Goal: Information Seeking & Learning: Check status

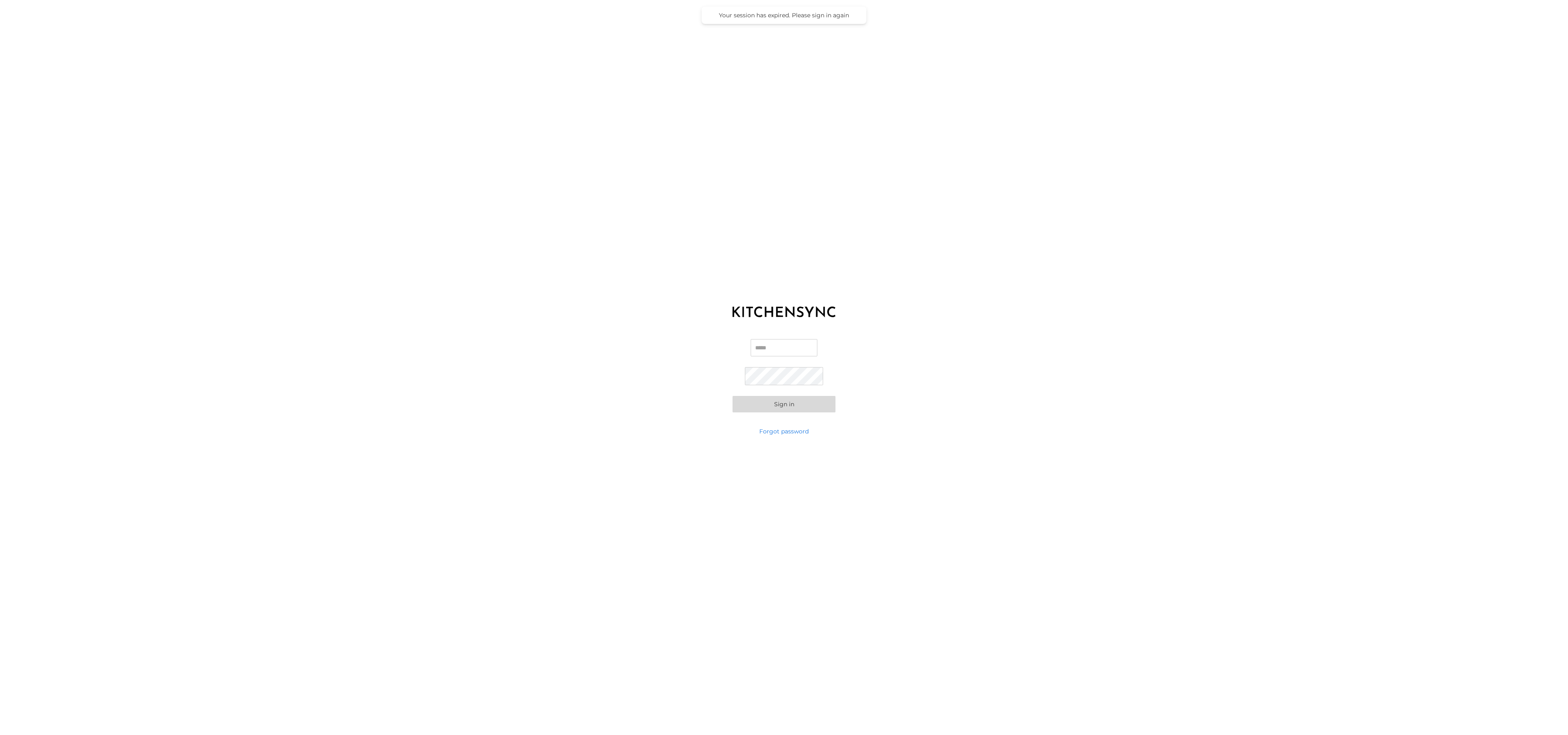
click at [771, 349] on input "Email" at bounding box center [784, 347] width 67 height 17
click at [0, 734] on com-1password-button at bounding box center [0, 735] width 0 height 0
type input "**********"
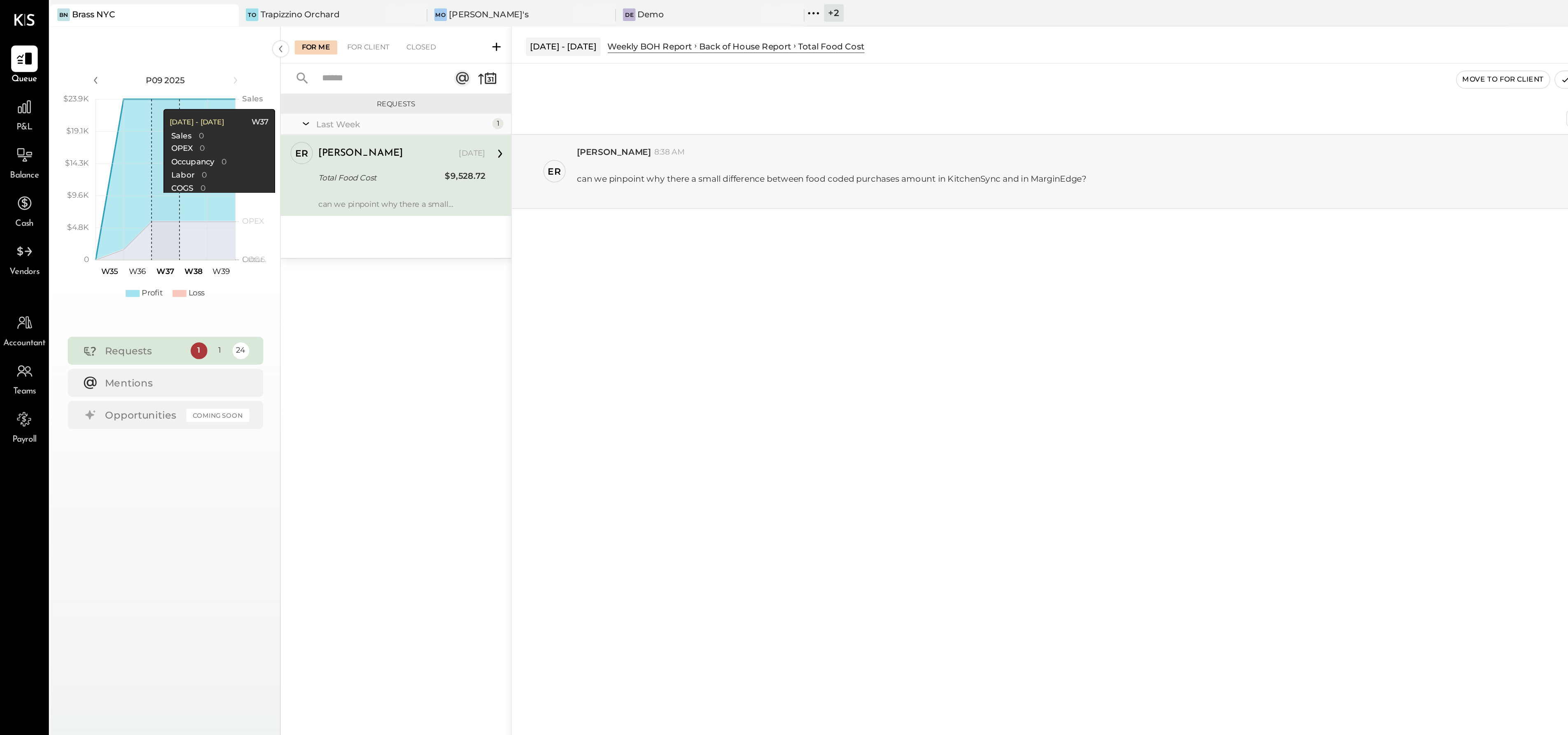
click at [491, 8] on div "+ 2" at bounding box center [492, 7] width 12 height 10
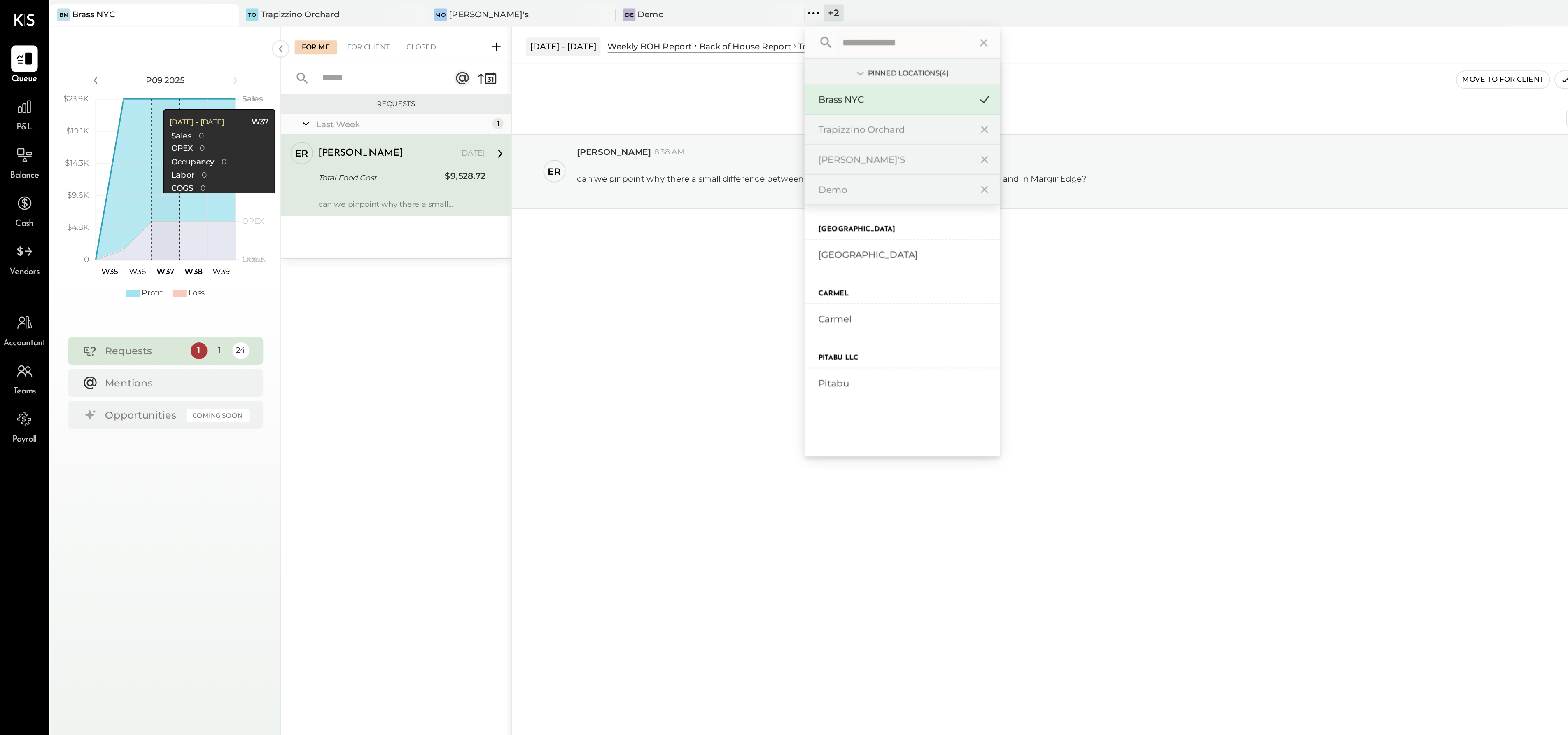
click at [522, 137] on label "[GEOGRAPHIC_DATA]" at bounding box center [504, 135] width 45 height 6
click at [493, 137] on label "[GEOGRAPHIC_DATA]" at bounding box center [504, 135] width 45 height 6
click at [491, 6] on div "+ 2" at bounding box center [492, 7] width 12 height 10
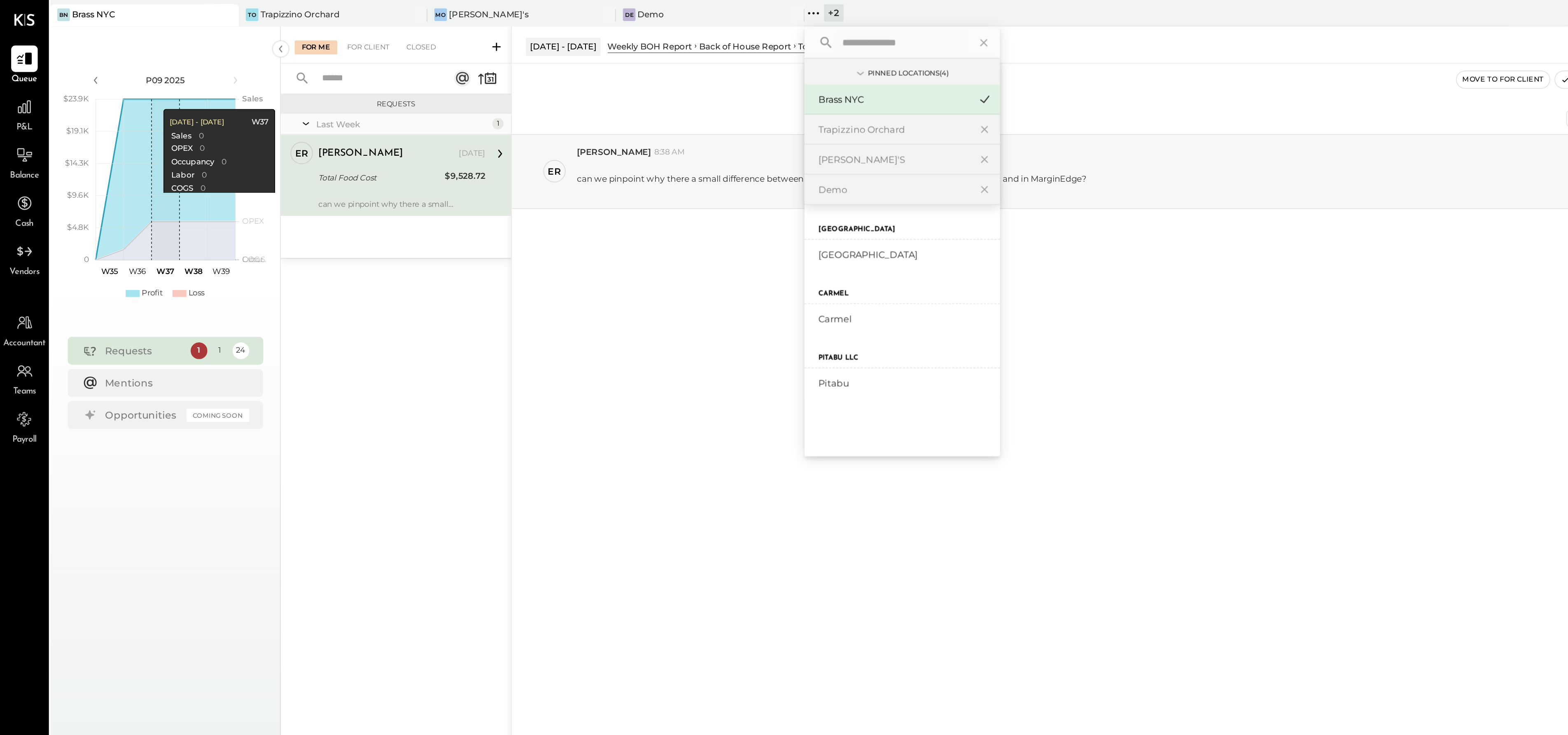
click at [514, 138] on label "[GEOGRAPHIC_DATA]" at bounding box center [504, 135] width 45 height 6
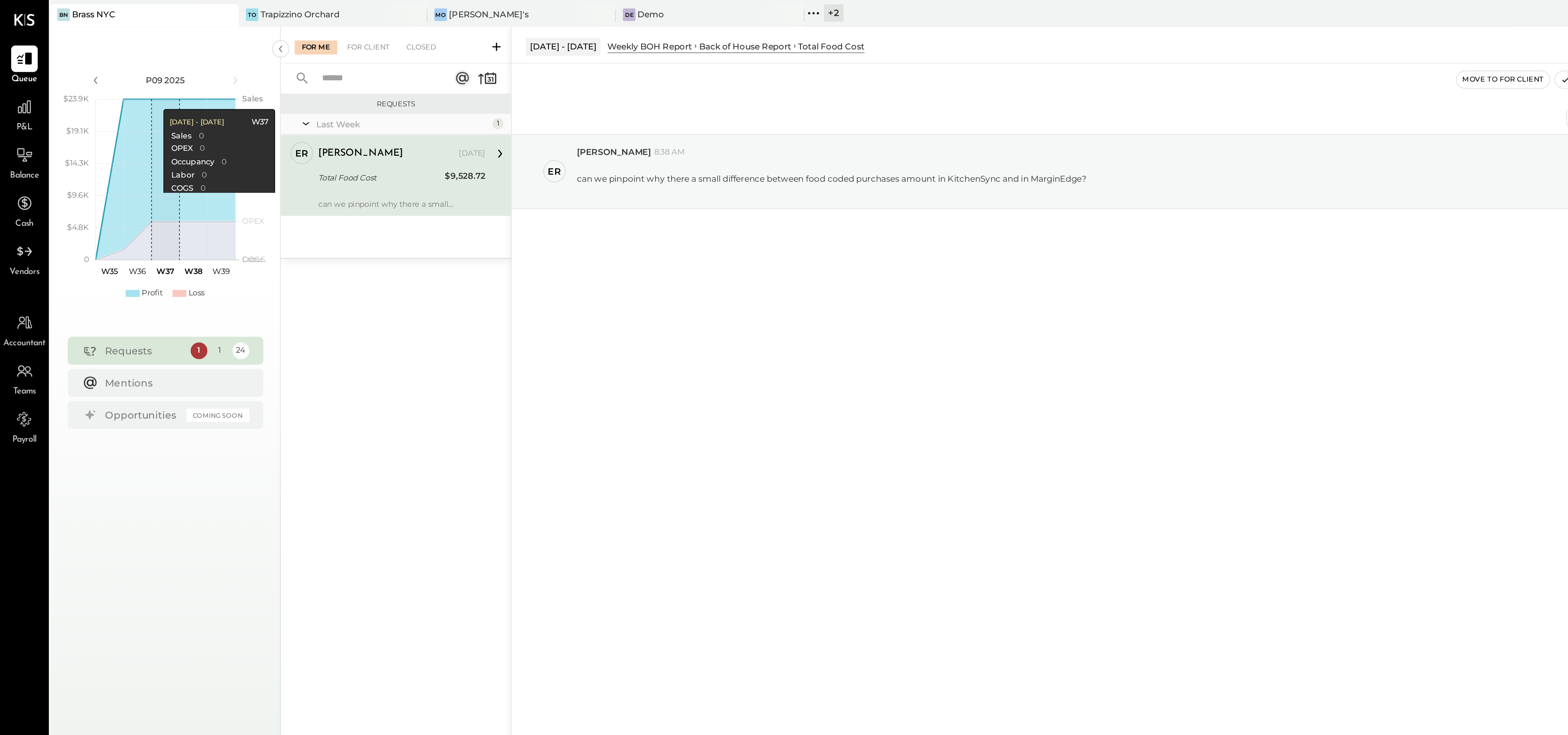
click at [684, 201] on div "Aug 26th, 2025 er eric 8:38 AM can we pinpoint why there a small difference bet…" at bounding box center [934, 374] width 1266 height 674
click at [380, 9] on div "Demo" at bounding box center [384, 8] width 16 height 7
click at [221, 106] on div "Total Food Cost" at bounding box center [223, 104] width 72 height 8
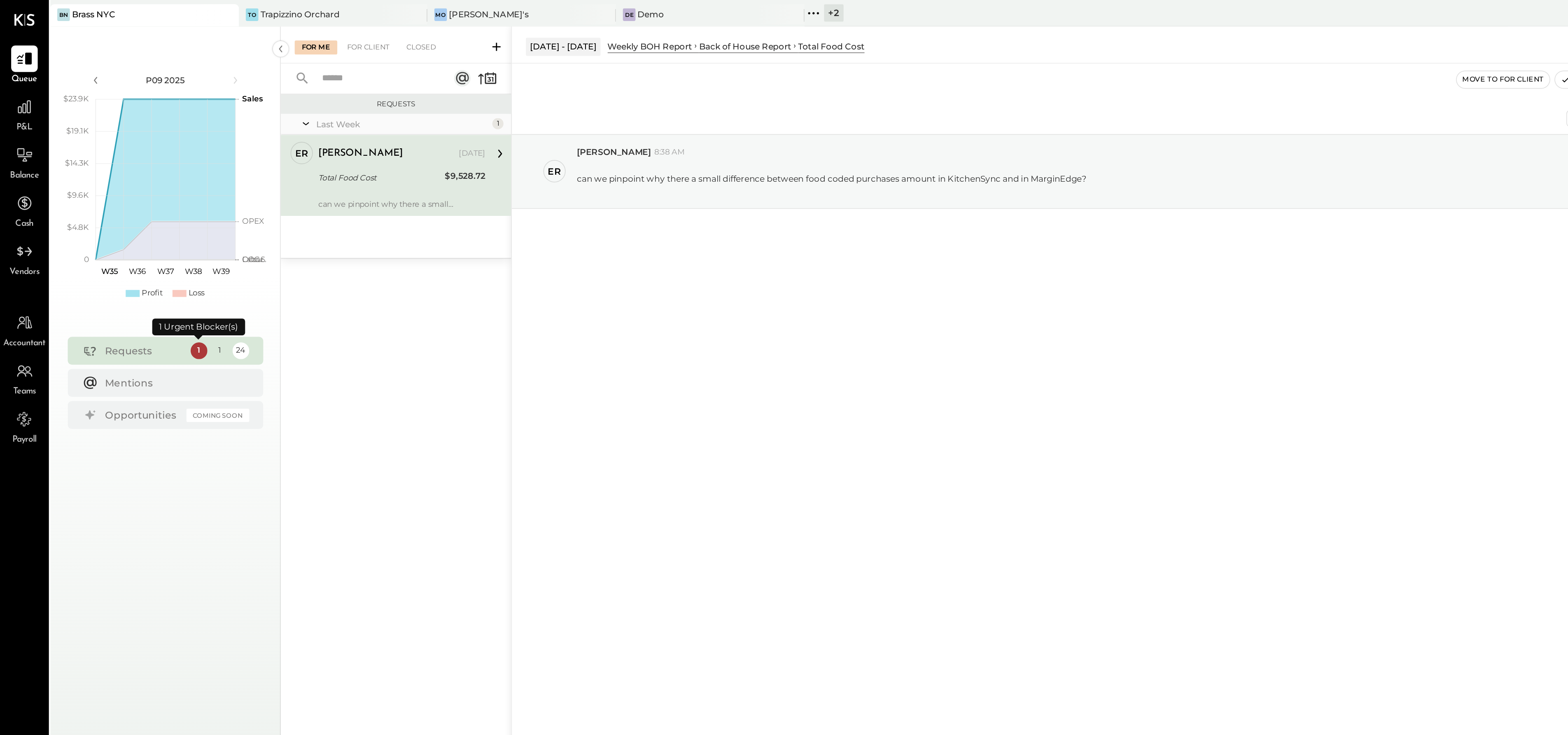
click at [116, 208] on div "1" at bounding box center [117, 207] width 10 height 10
click at [215, 28] on div "For Client" at bounding box center [217, 28] width 33 height 8
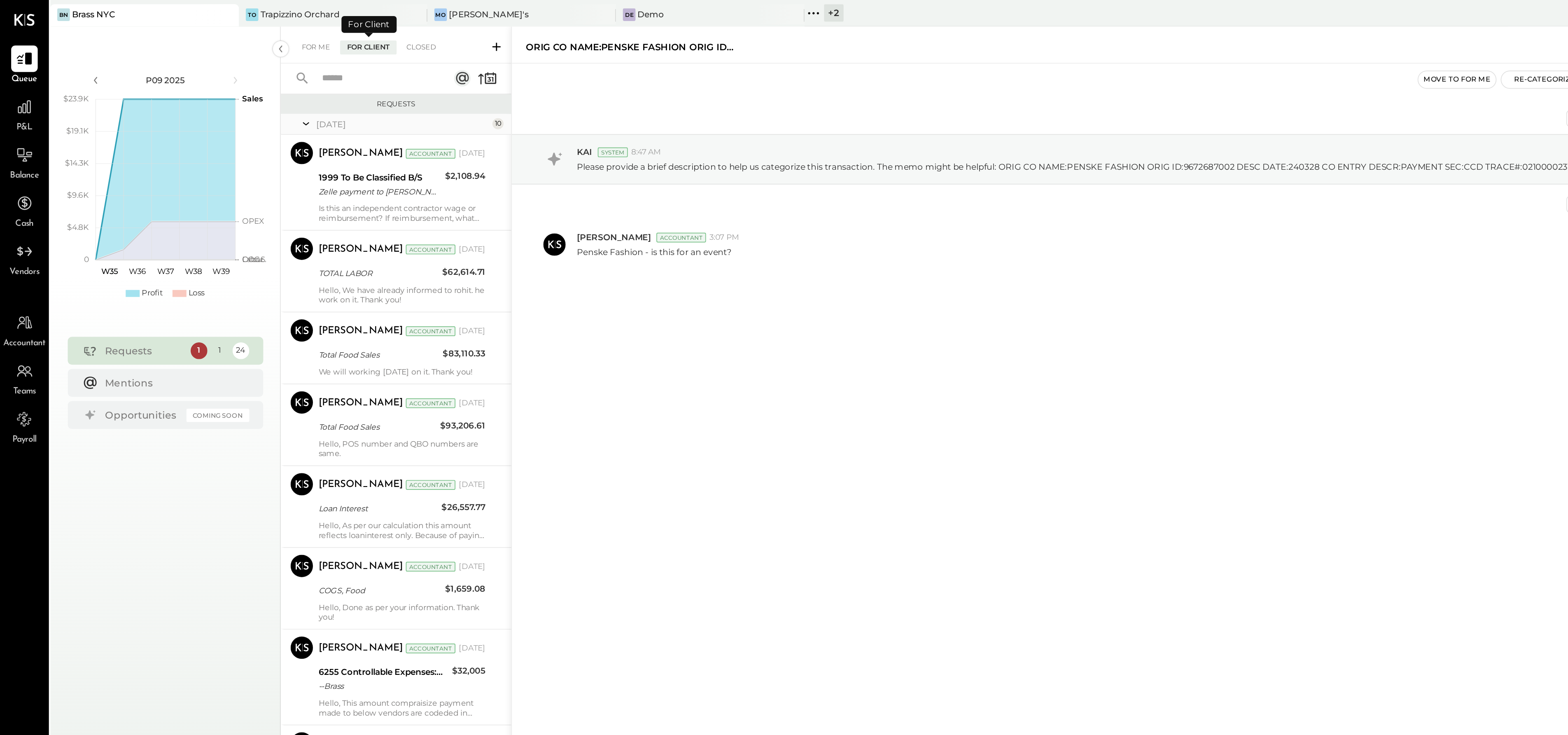
scroll to position [125, 0]
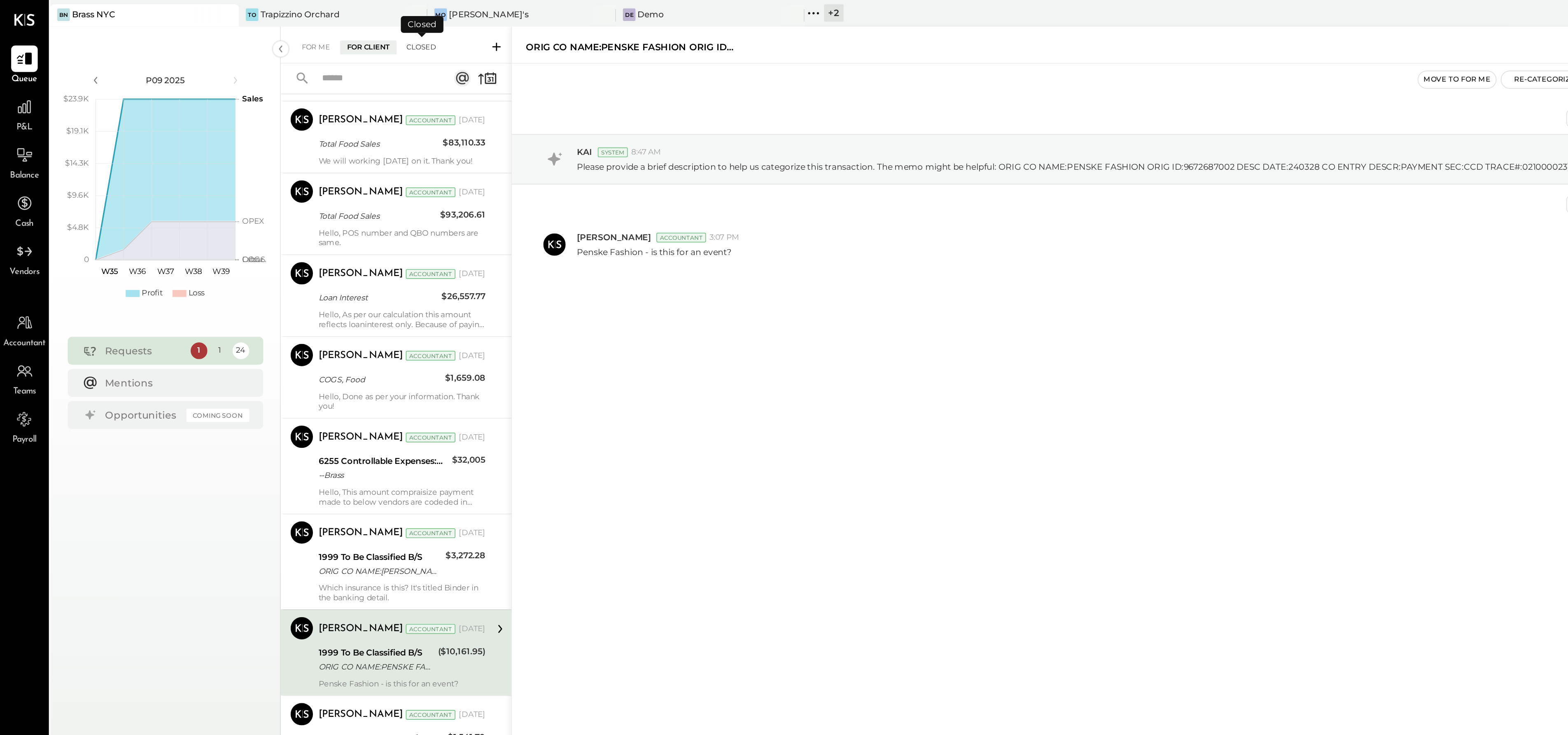
click at [255, 29] on div "Closed" at bounding box center [248, 28] width 25 height 8
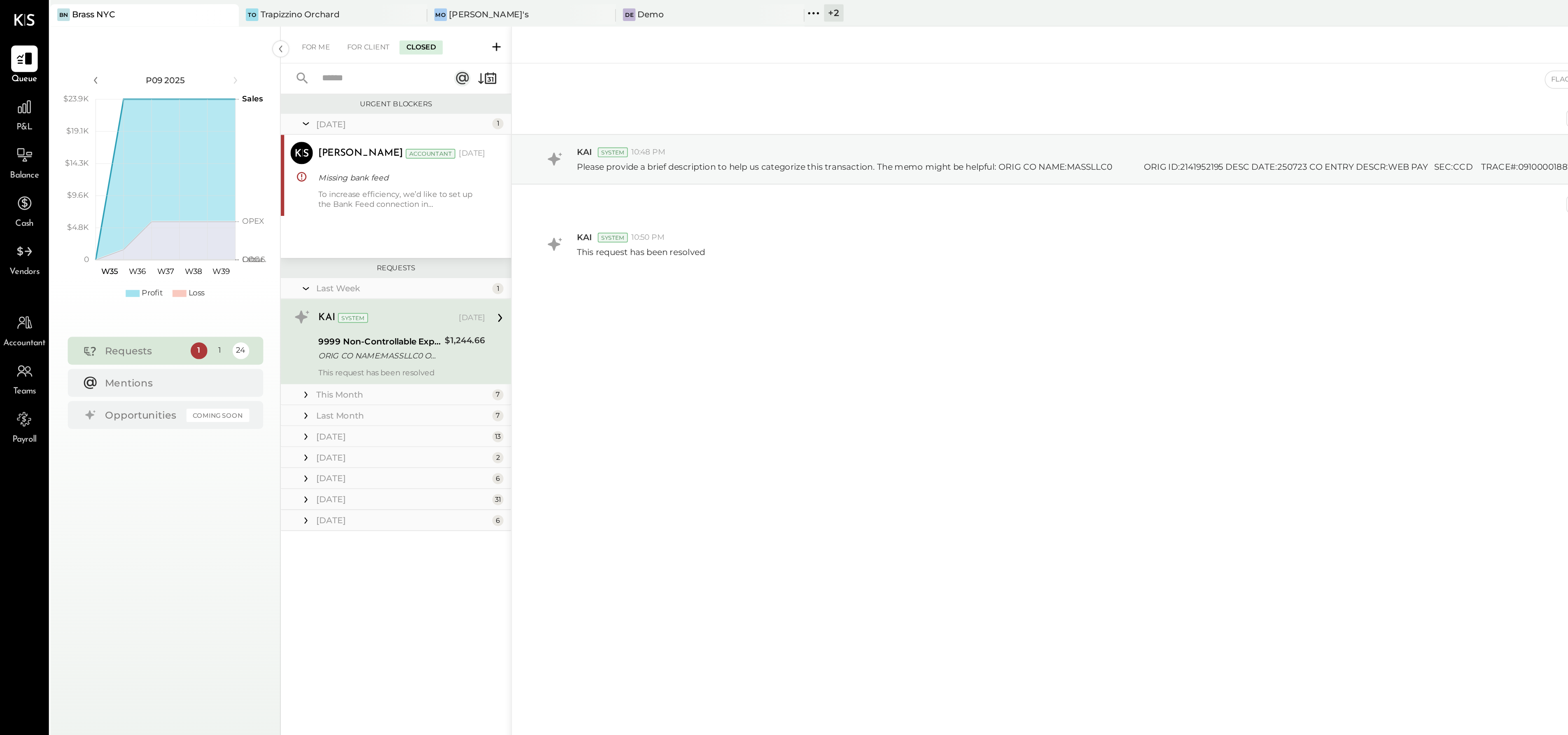
click at [246, 210] on div "ORIG CO NAME:MASSLLC0 ORIG ID:2141952195 DESC DATE:250723 CO ENTRY DESCR:WEB PA…" at bounding box center [223, 209] width 72 height 8
click at [252, 204] on div "9999 Non-Controllable Expenses:Other Income and Expenses:To Be Classified P&L" at bounding box center [223, 201] width 72 height 8
click at [411, 151] on p "This request has been resolved" at bounding box center [378, 148] width 76 height 7
click at [413, 102] on p "Please provide a brief description to help us categorize this transaction. The …" at bounding box center [842, 98] width 1004 height 7
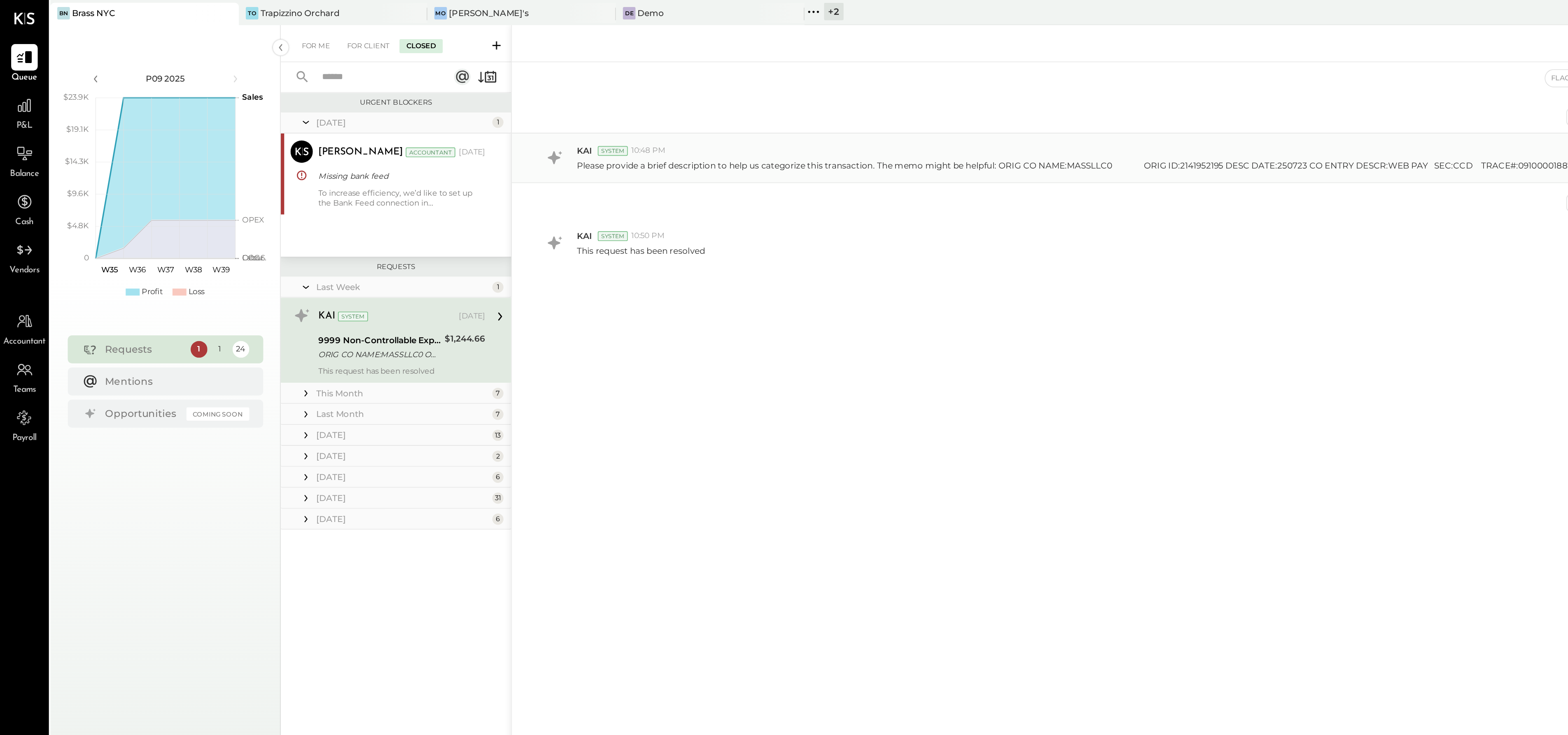
click at [536, 101] on p "Please provide a brief description to help us categorize this transaction. The …" at bounding box center [842, 98] width 1004 height 7
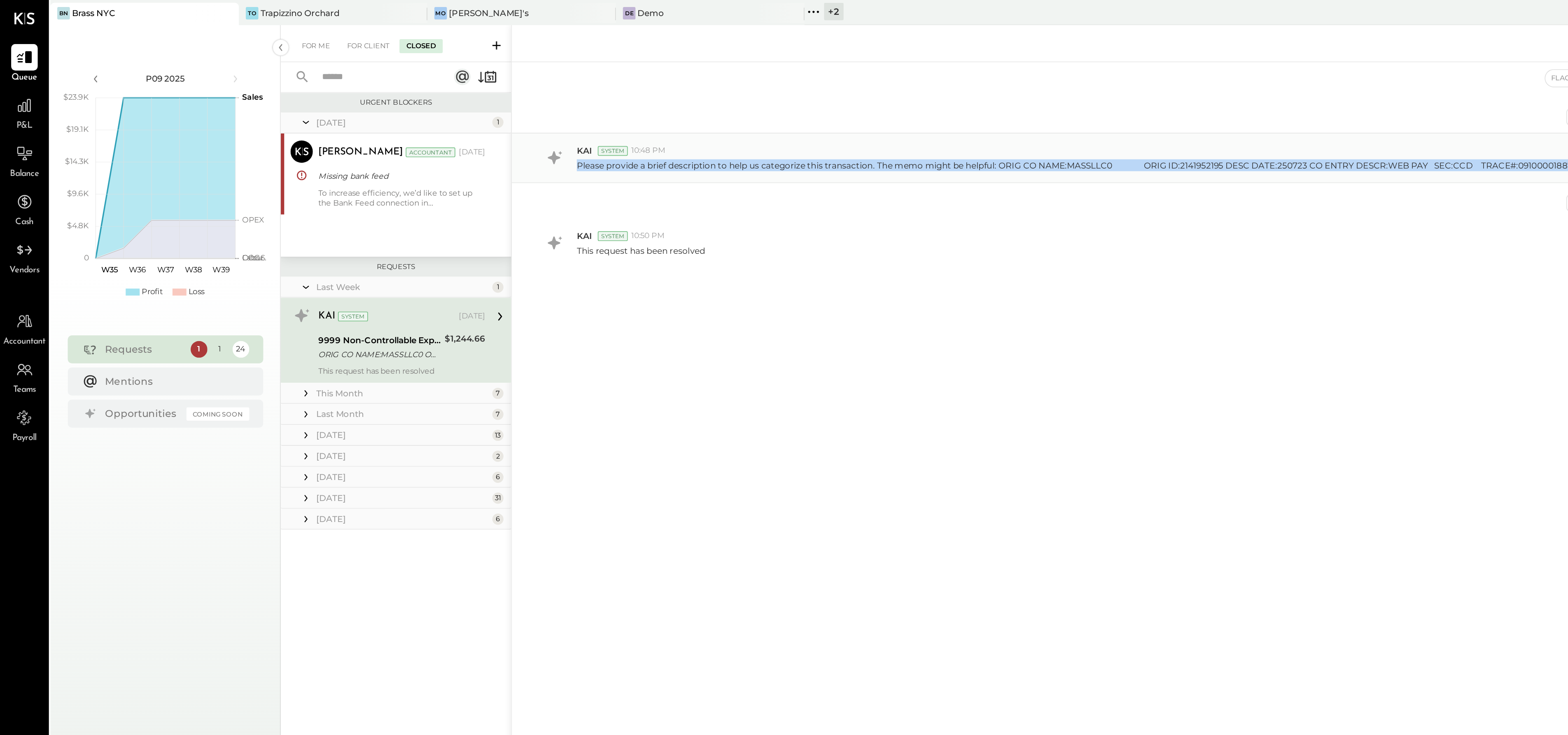
click at [536, 101] on p "Please provide a brief description to help us categorize this transaction. The …" at bounding box center [842, 98] width 1004 height 7
click at [275, 194] on div "KAI System Aug 26, 2025" at bounding box center [237, 187] width 99 height 14
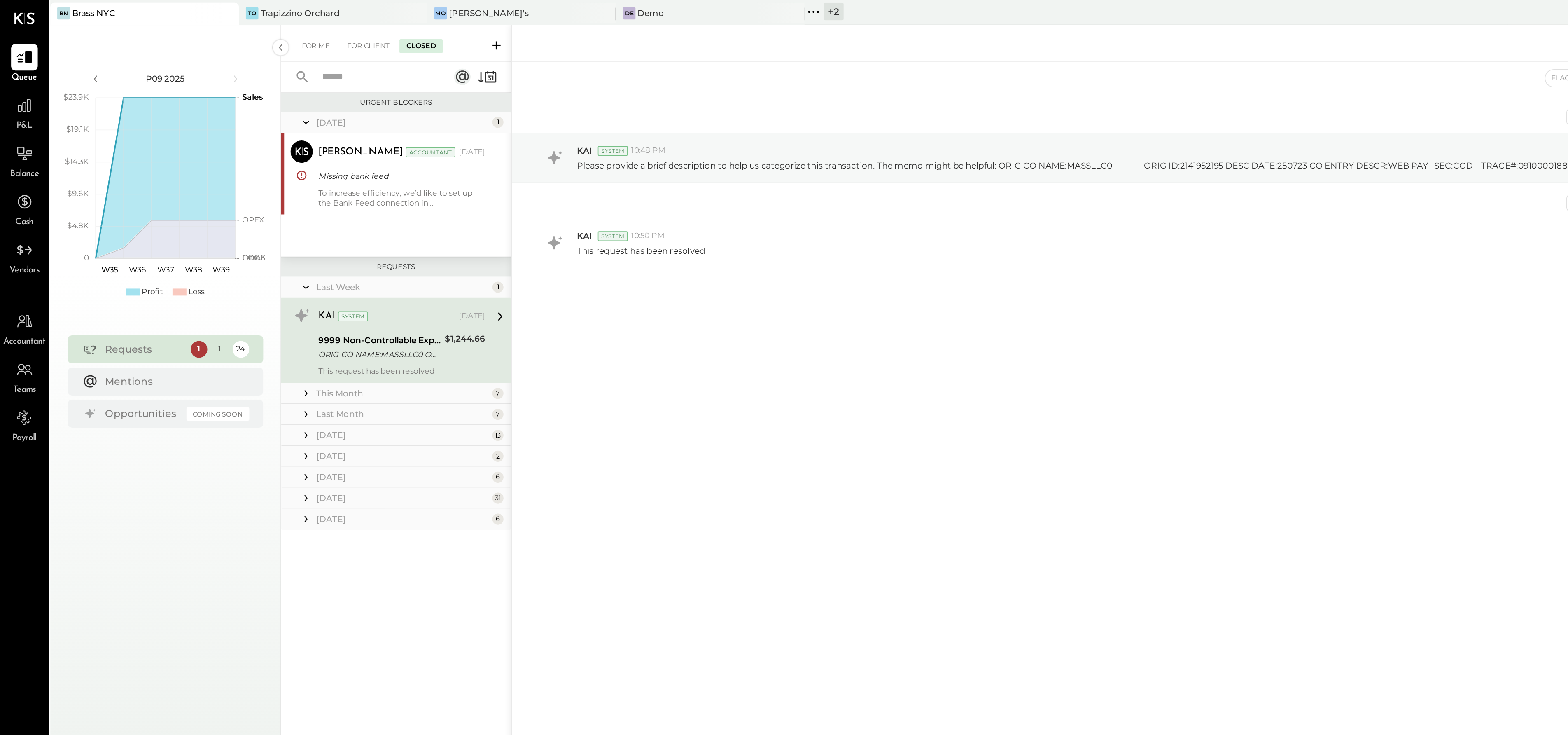
click at [275, 194] on div "KAI System Aug 26, 2025" at bounding box center [237, 187] width 99 height 14
click at [588, 100] on p "Please provide a brief description to help us categorize this transaction. The …" at bounding box center [842, 98] width 1004 height 7
drag, startPoint x: 591, startPoint y: 99, endPoint x: 658, endPoint y: 99, distance: 67.0
click at [658, 99] on p "Please provide a brief description to help us categorize this transaction. The …" at bounding box center [842, 98] width 1004 height 7
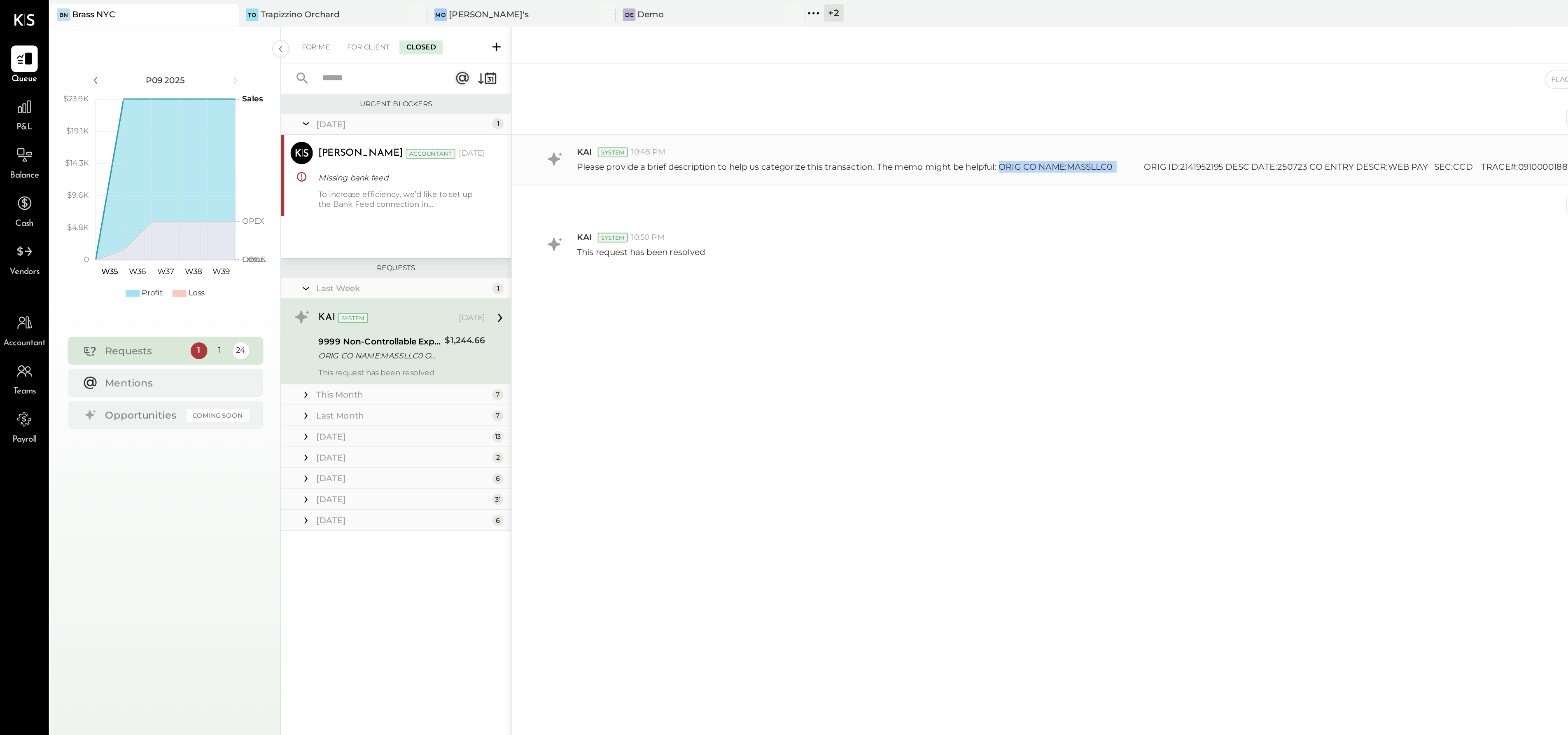
copy p "ORIG CO NAME:MASSLLC0"
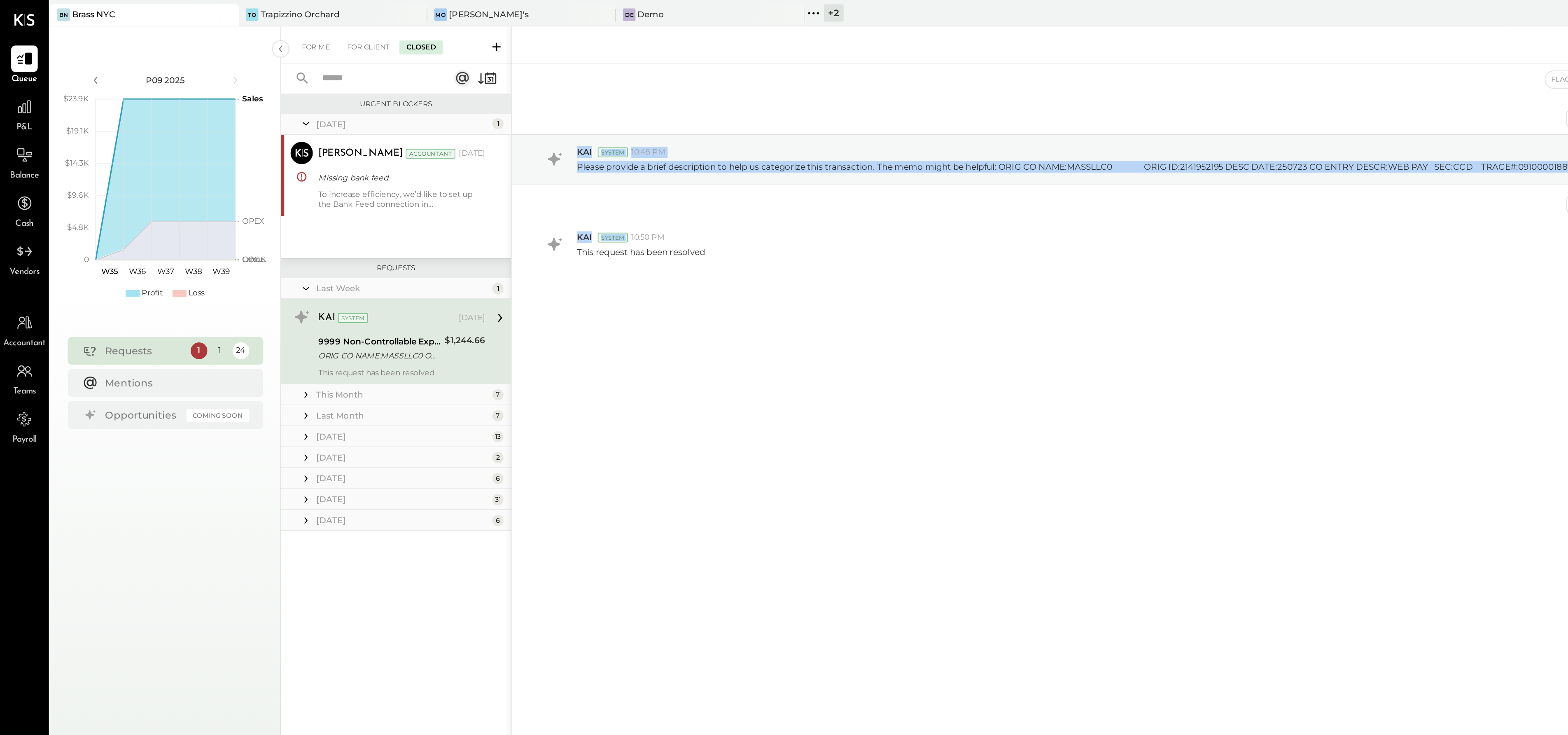
drag, startPoint x: 336, startPoint y: 99, endPoint x: 835, endPoint y: 114, distance: 499.2
click at [835, 114] on div "Jul 25th, 2025 KAI System 10:48 PM Please provide a brief description to help u…" at bounding box center [934, 140] width 1266 height 163
copy div "KAI System 10:48 PM Please provide a brief description to help us categorize th…"
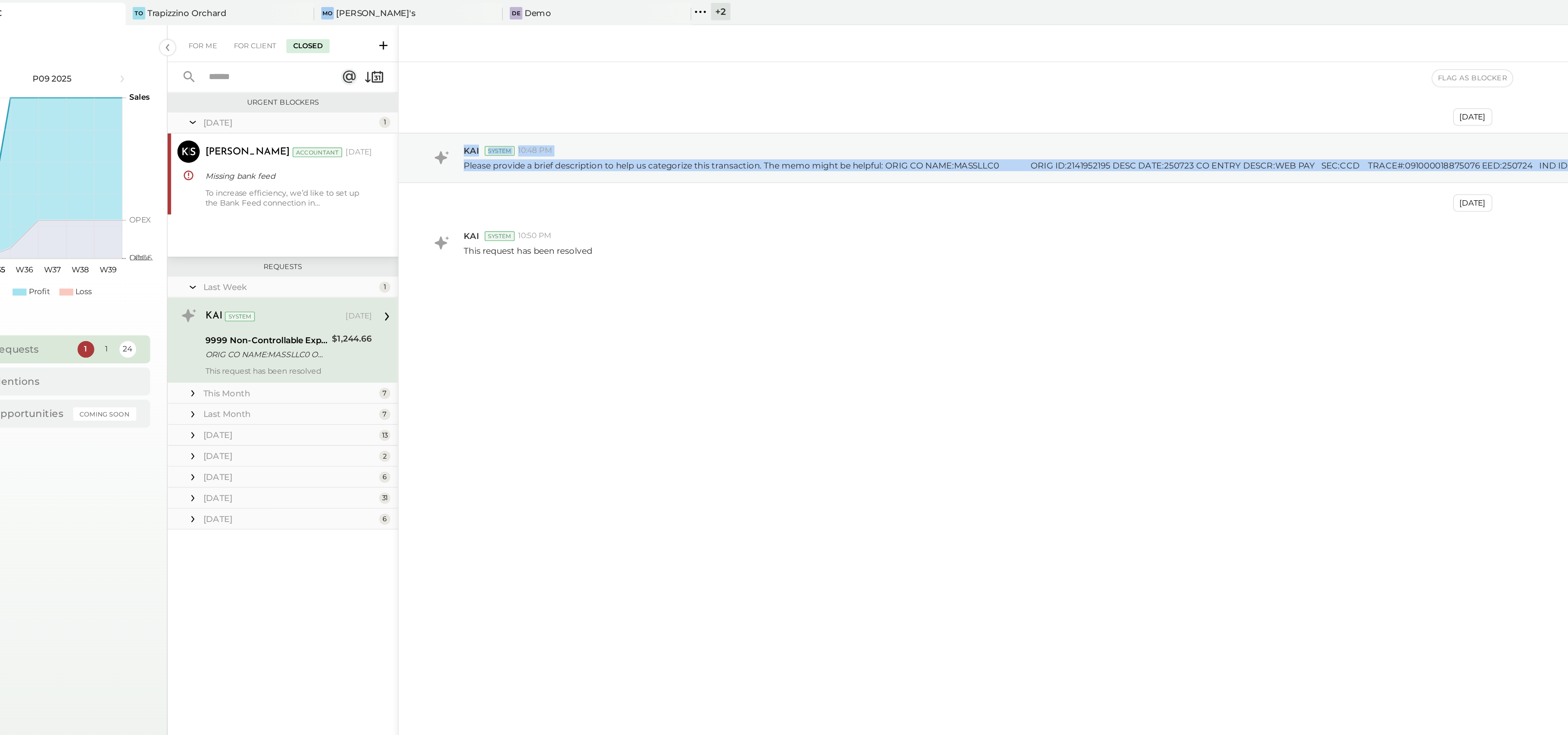
click at [381, 196] on div "Jul 25th, 2025 KAI System 10:48 PM Please provide a brief description to help u…" at bounding box center [934, 140] width 1266 height 163
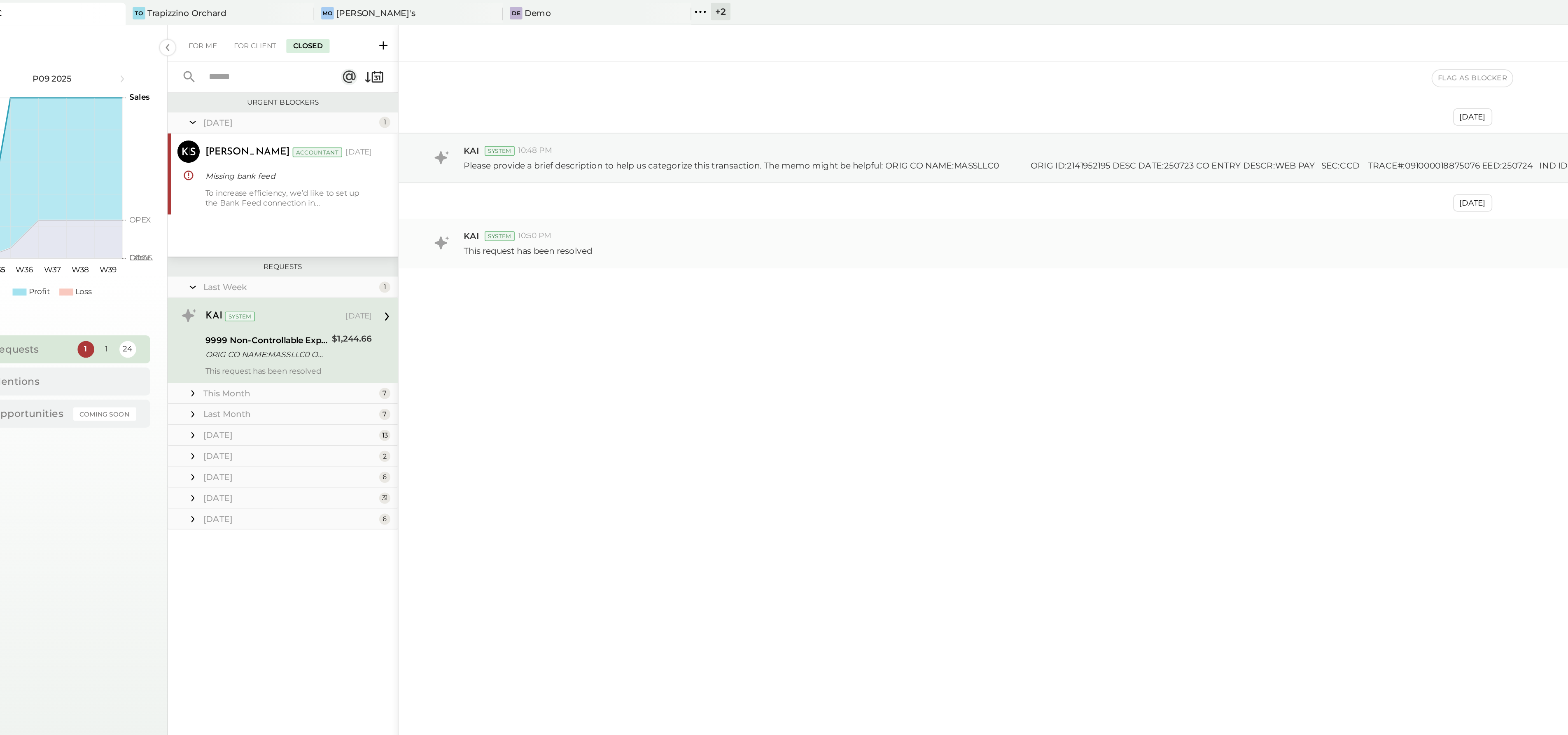
click at [402, 152] on p "This request has been resolved" at bounding box center [378, 148] width 76 height 7
click at [402, 93] on div "KAI System 10:48 PM" at bounding box center [950, 89] width 1221 height 7
click at [448, 92] on div "KAI System 10:48 PM" at bounding box center [950, 89] width 1221 height 7
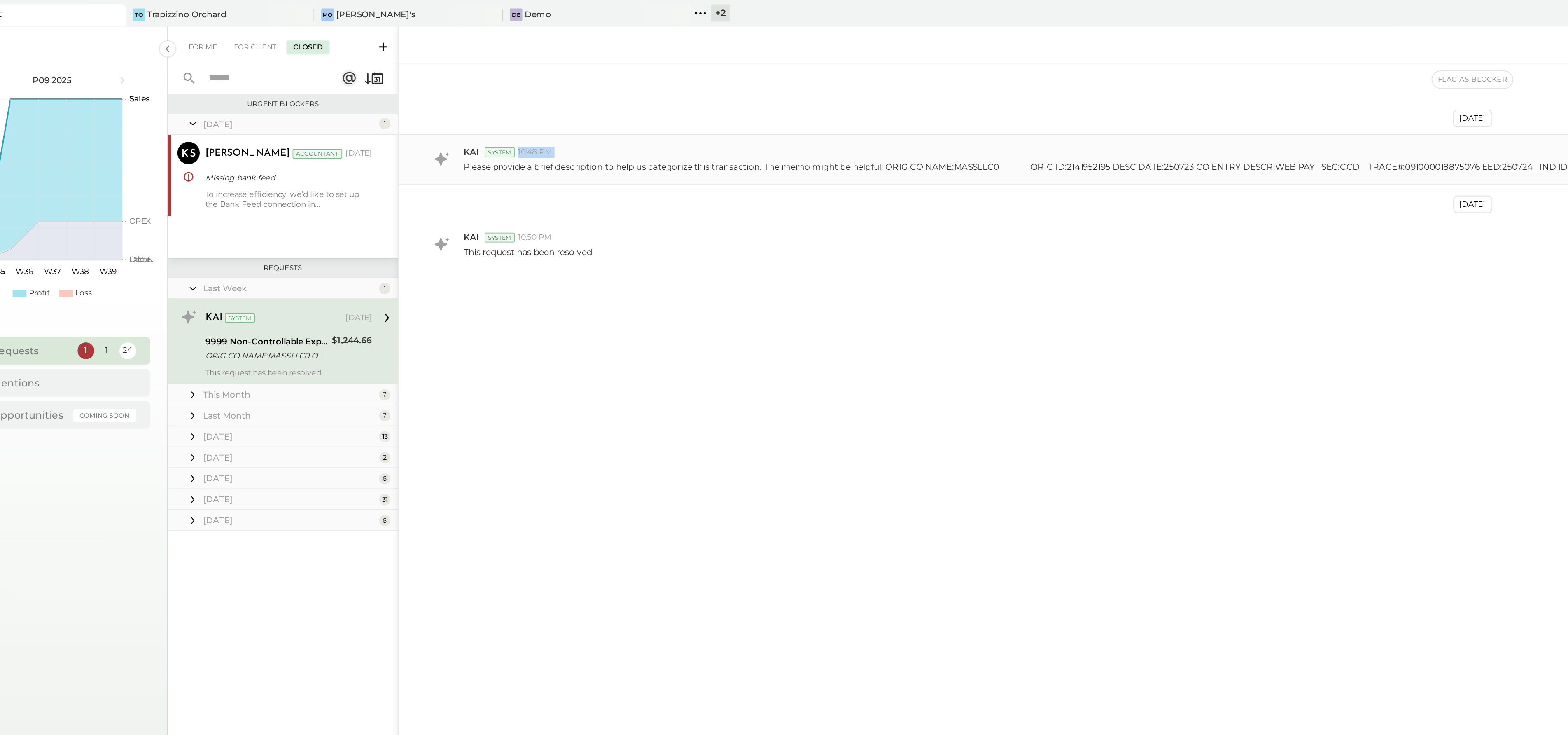
click at [448, 92] on div "KAI System 10:48 PM" at bounding box center [950, 89] width 1221 height 7
click at [238, 238] on div "This Month 7" at bounding box center [234, 233] width 136 height 13
click at [243, 205] on div "ORIG CO NAME:MASSLLC0 ORIG ID:2141952195 DESC DATE:250723 CO ENTRY DESCR:WEB PA…" at bounding box center [223, 209] width 72 height 8
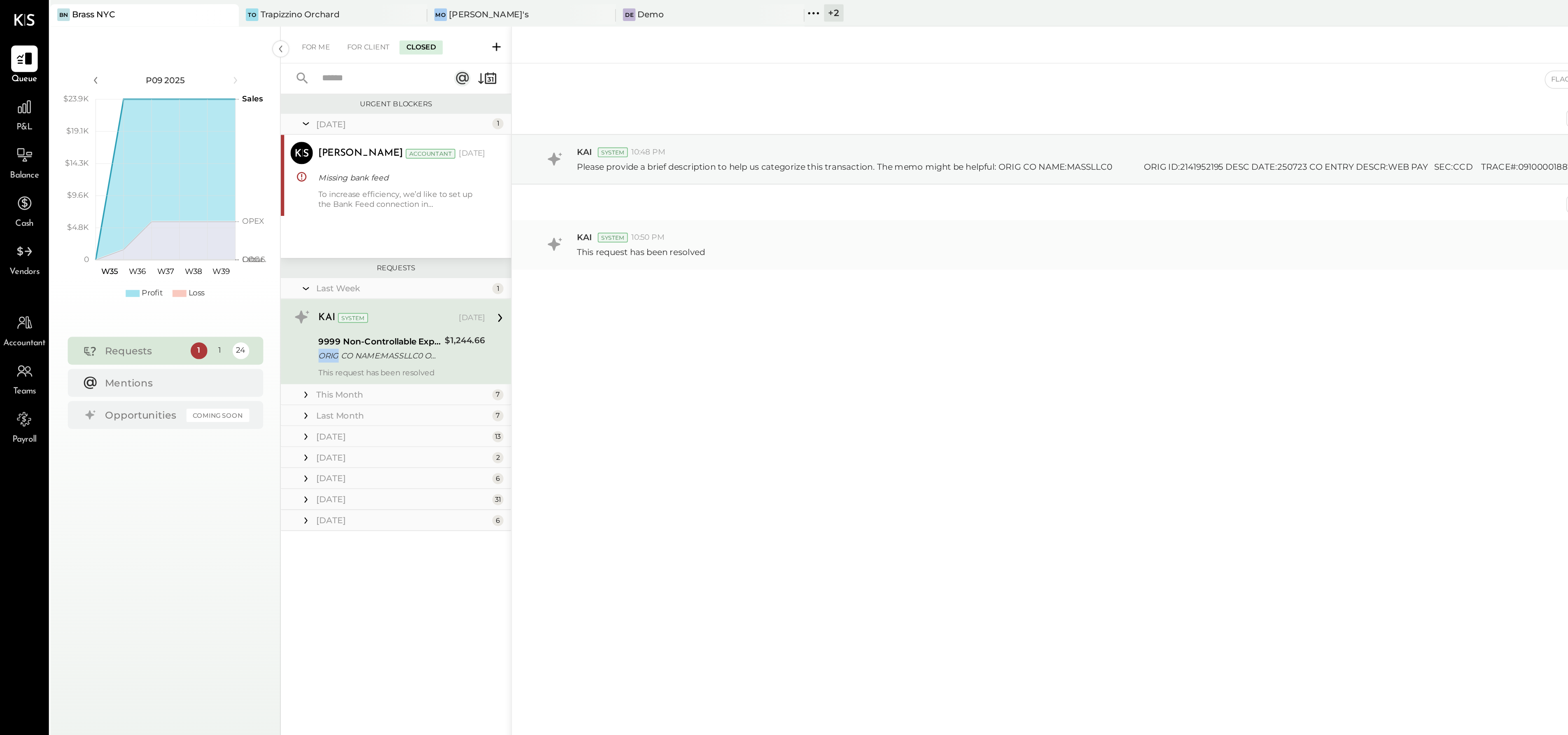
click at [372, 152] on p "This request has been resolved" at bounding box center [378, 148] width 76 height 7
click at [242, 205] on div "ORIG CO NAME:MASSLLC0 ORIG ID:2141952195 DESC DATE:250723 CO ENTRY DESCR:WEB PA…" at bounding box center [223, 209] width 72 height 8
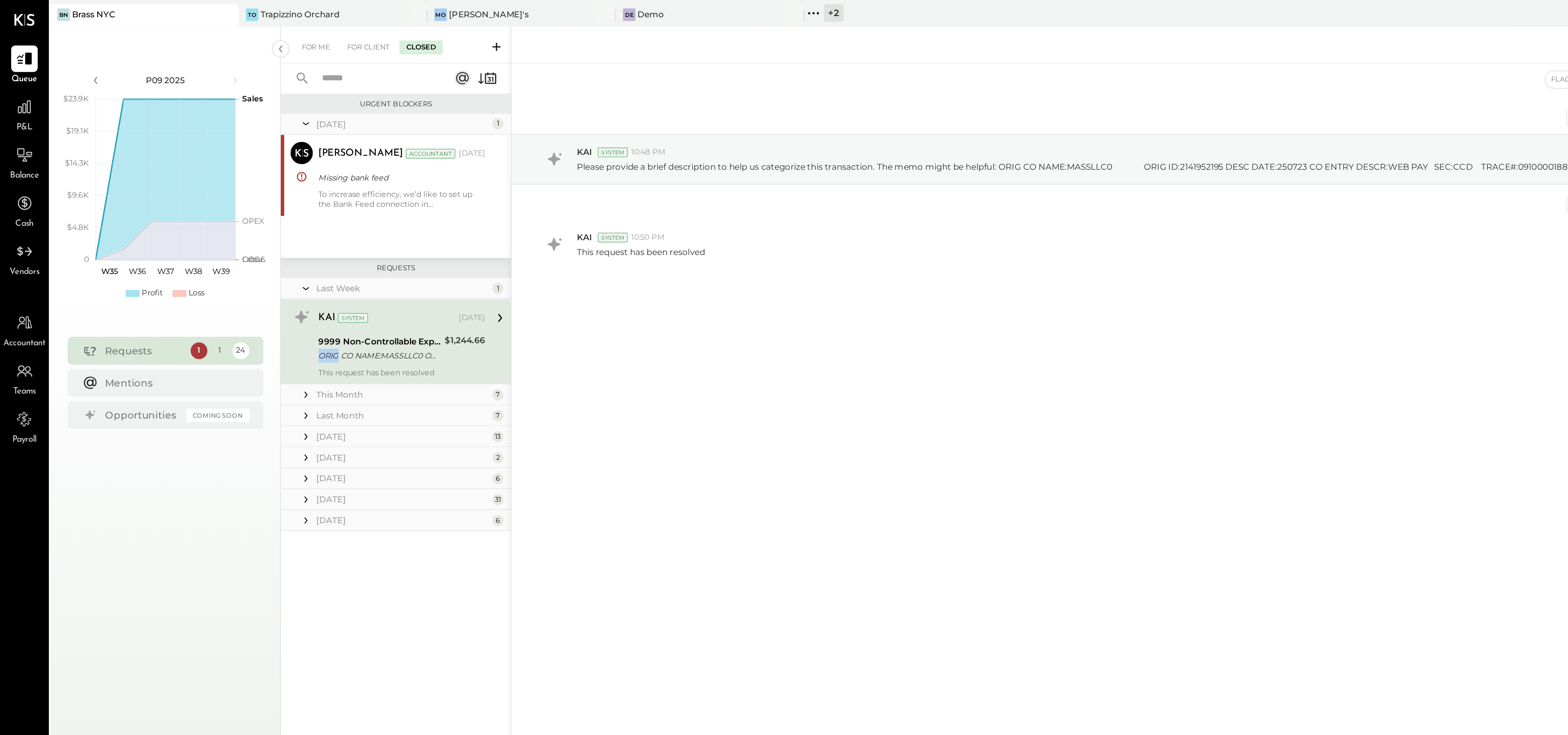
click at [242, 205] on div "ORIG CO NAME:MASSLLC0 ORIG ID:2141952195 DESC DATE:250723 CO ENTRY DESCR:WEB PA…" at bounding box center [223, 209] width 72 height 8
click at [270, 194] on div "KAI System Aug 26, 2025" at bounding box center [237, 187] width 99 height 14
click at [250, 204] on div "9999 Non-Controllable Expenses:Other Income and Expenses:To Be Classified P&L" at bounding box center [223, 201] width 72 height 8
click at [115, 207] on div "1" at bounding box center [117, 207] width 10 height 10
click at [111, 234] on div "Requests 1 1 24 Mentions Opportunities Coming Soon" at bounding box center [98, 227] width 115 height 57
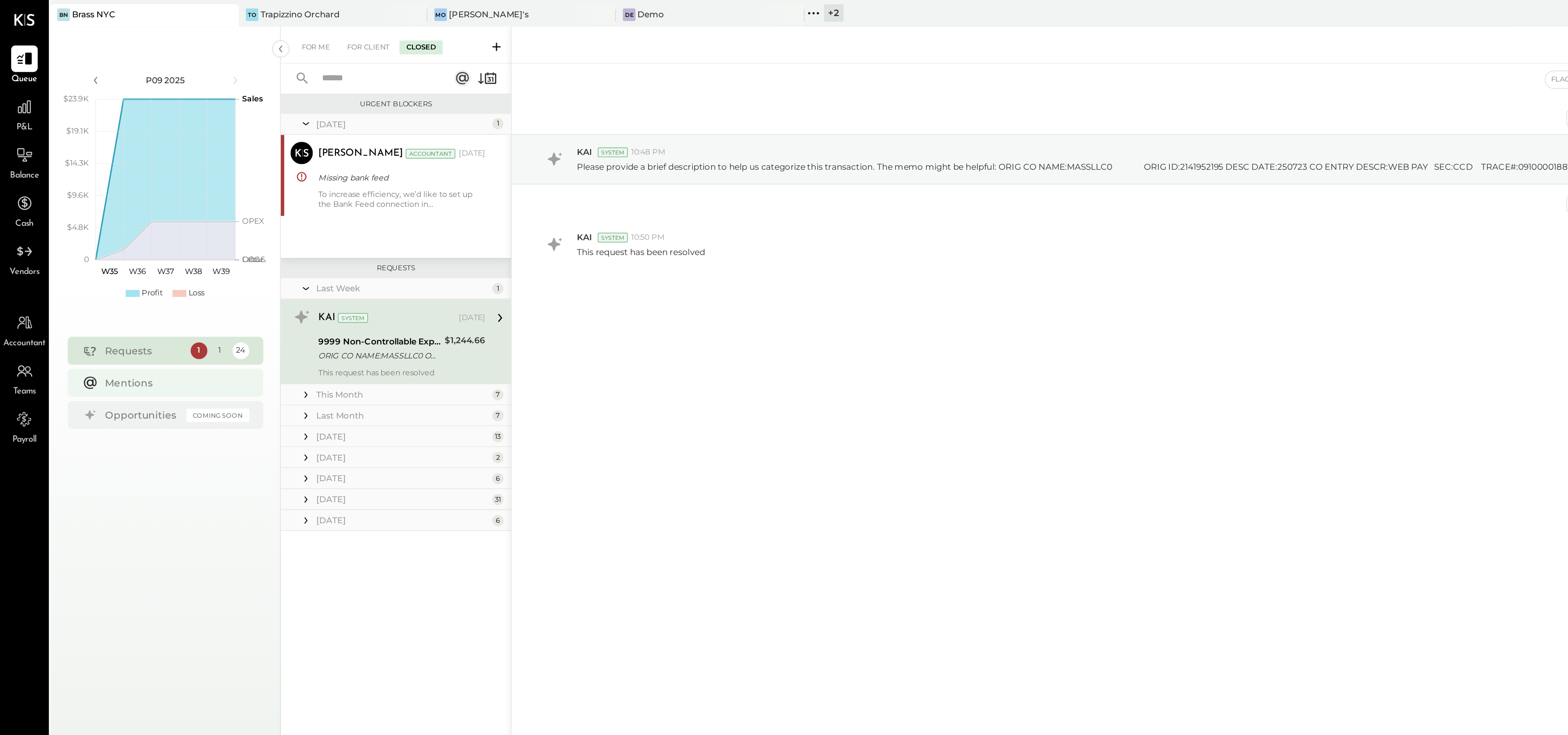
click at [73, 229] on div "Mentions" at bounding box center [103, 226] width 80 height 8
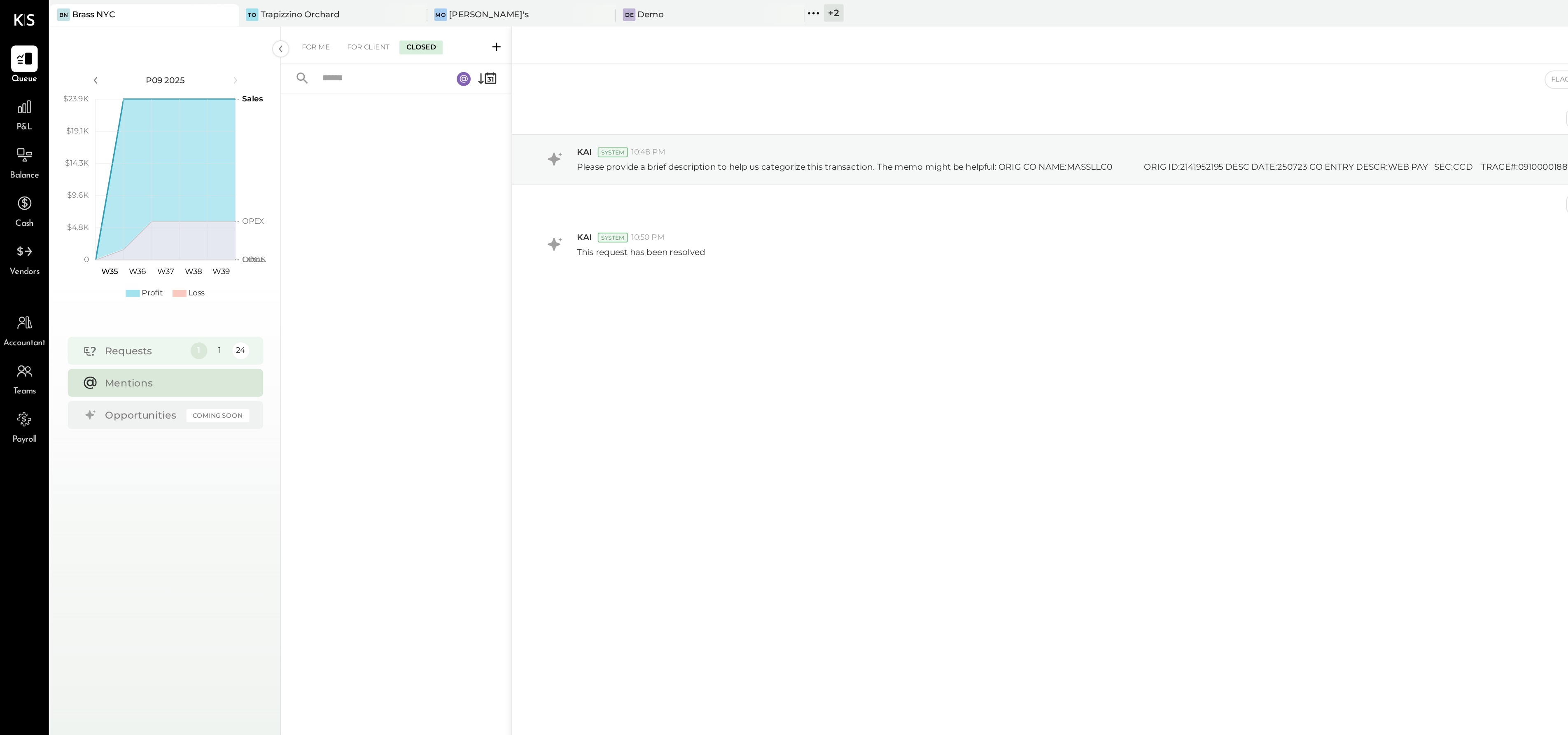
click at [79, 206] on div "Requests" at bounding box center [85, 207] width 46 height 8
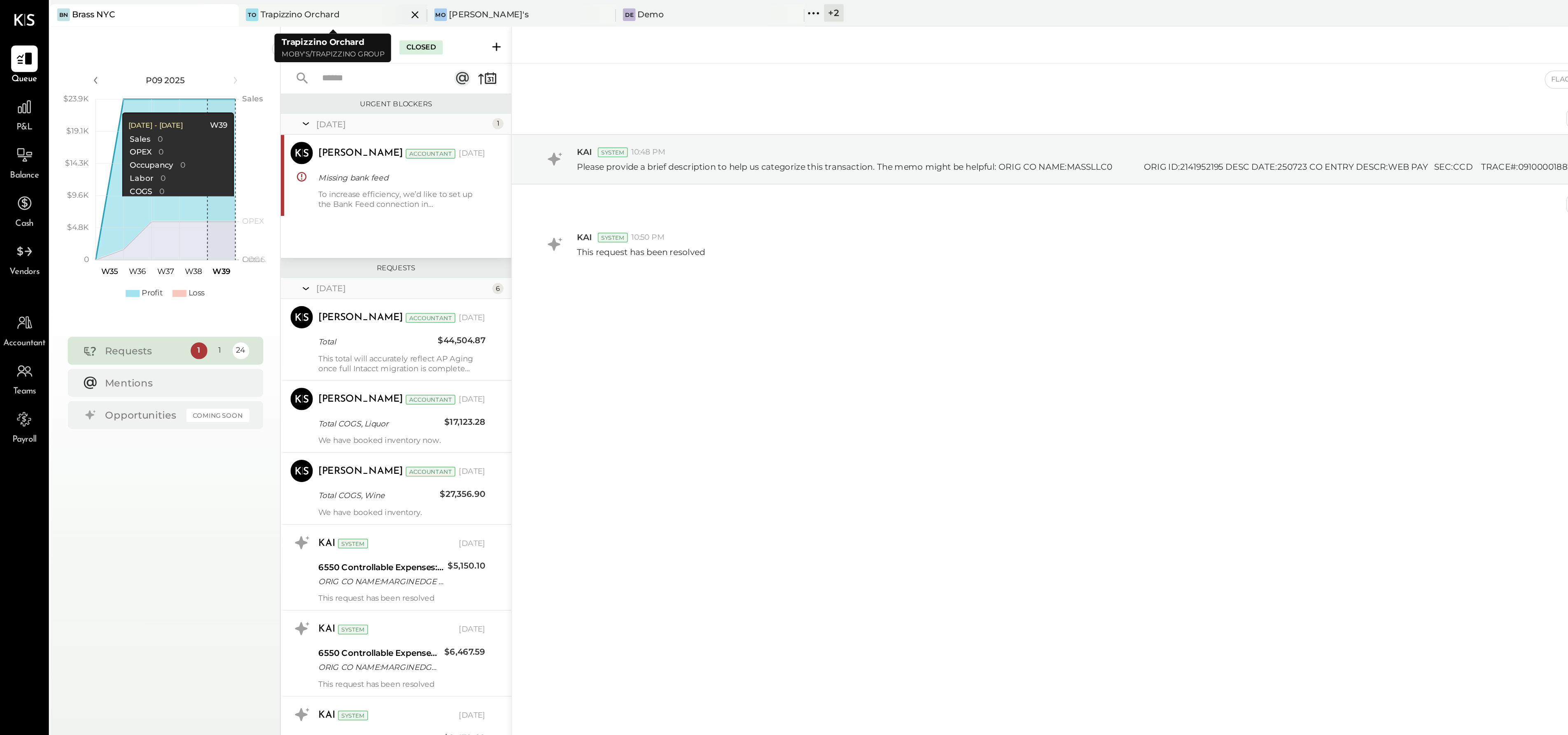
click at [167, 9] on div "Trapizzino Orchard" at bounding box center [177, 8] width 47 height 7
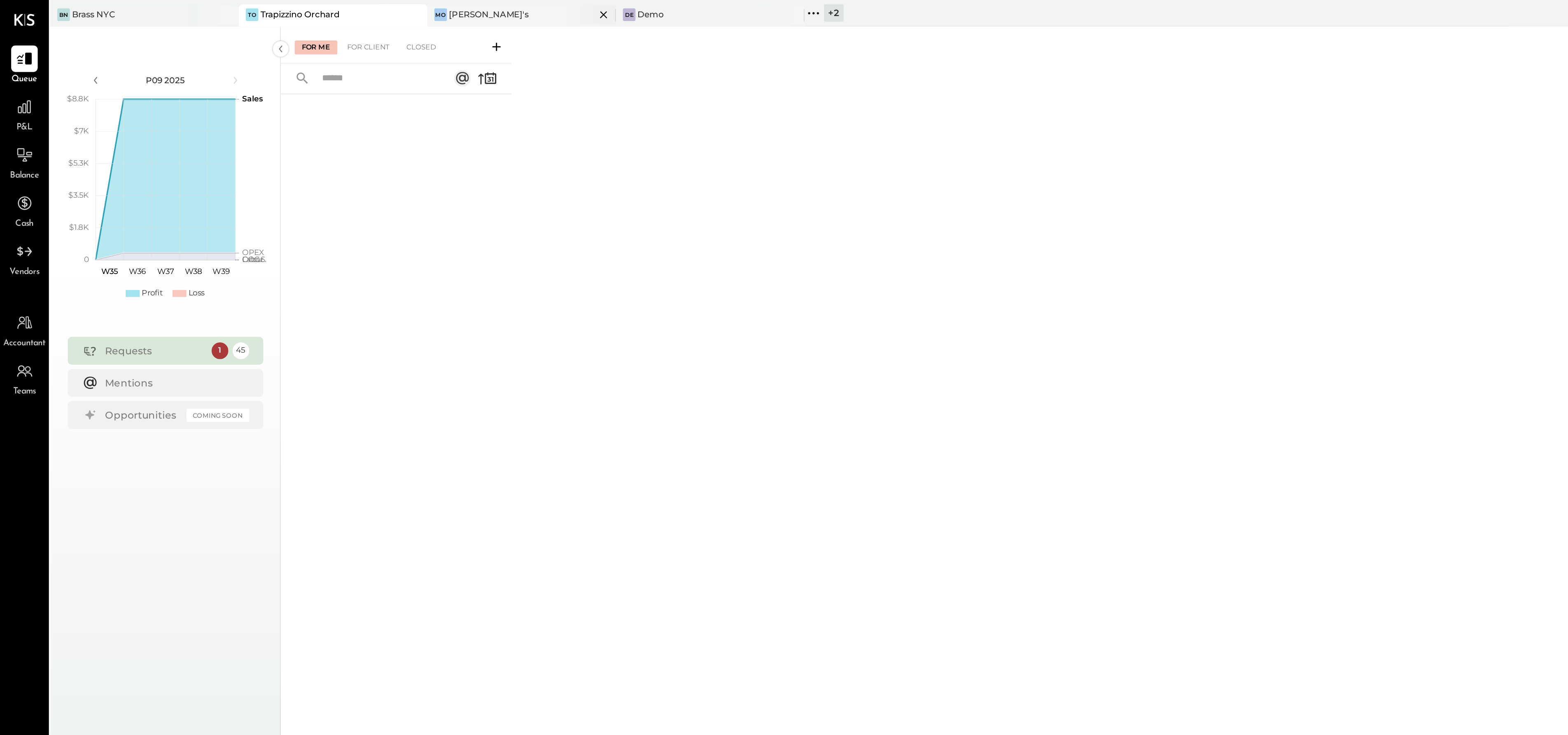
click at [290, 12] on div "[PERSON_NAME]'s" at bounding box center [301, 8] width 99 height 7
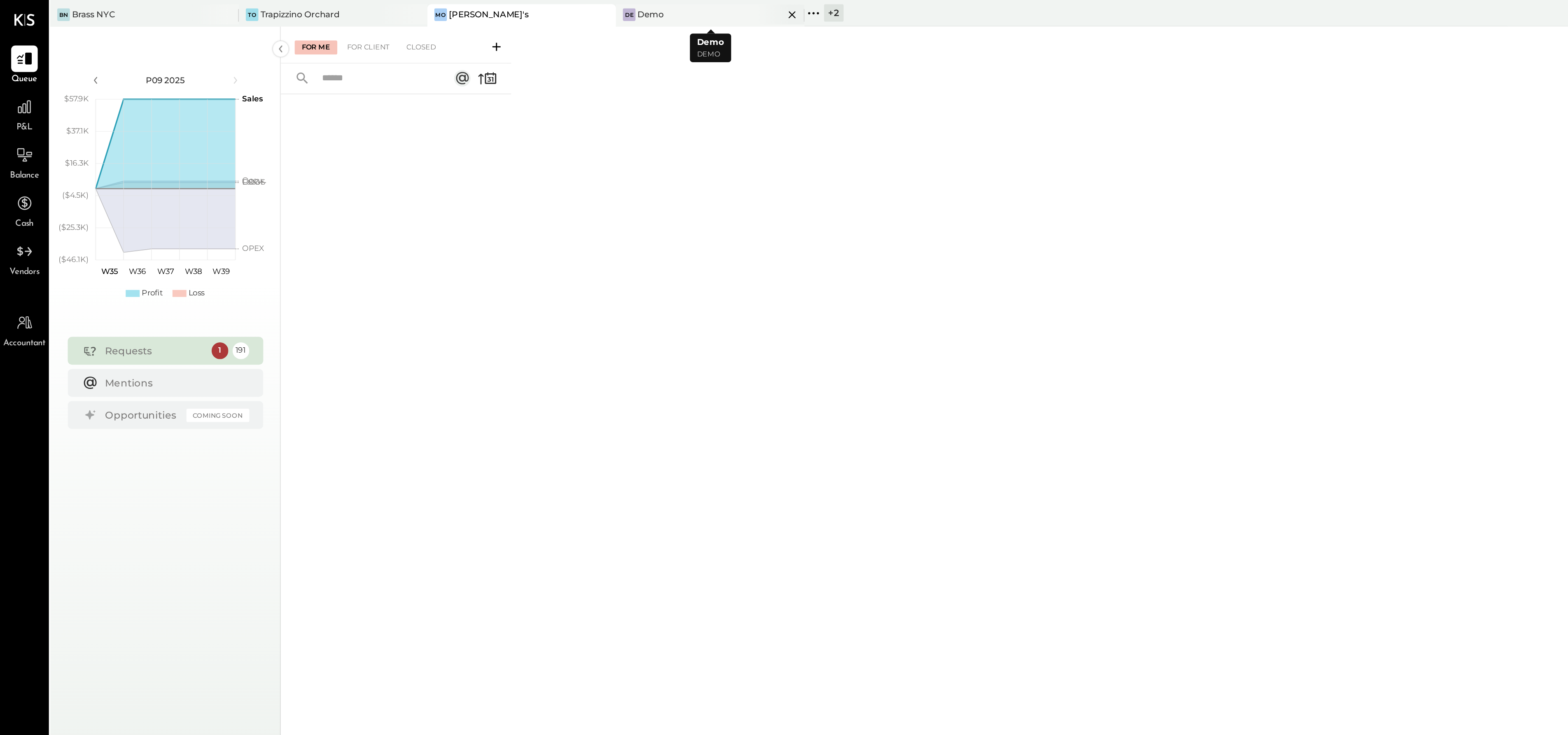
click at [400, 10] on div "De Demo" at bounding box center [412, 8] width 99 height 7
click at [495, 10] on div "+ 2" at bounding box center [492, 7] width 12 height 10
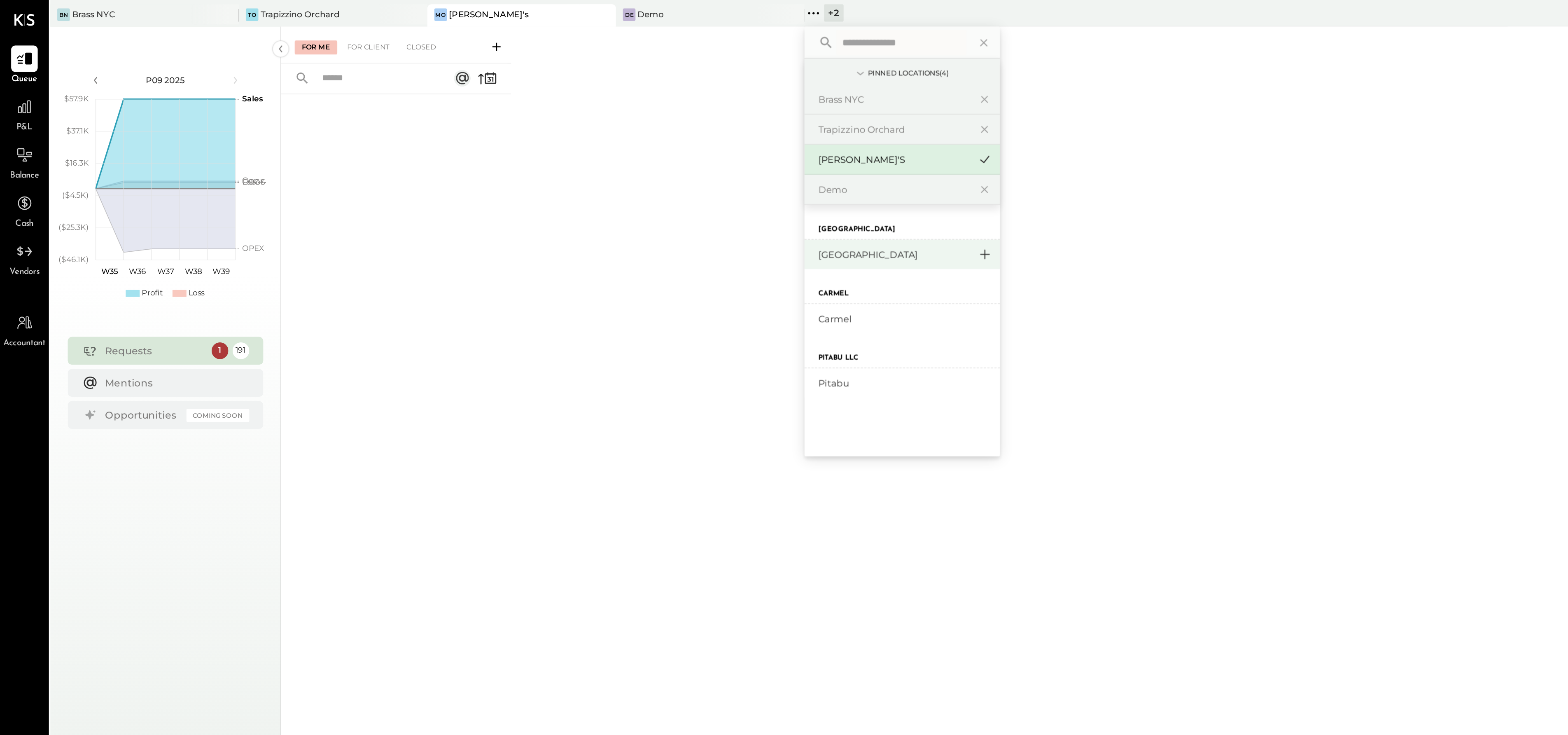
click at [582, 152] on icon at bounding box center [580, 149] width 6 height 6
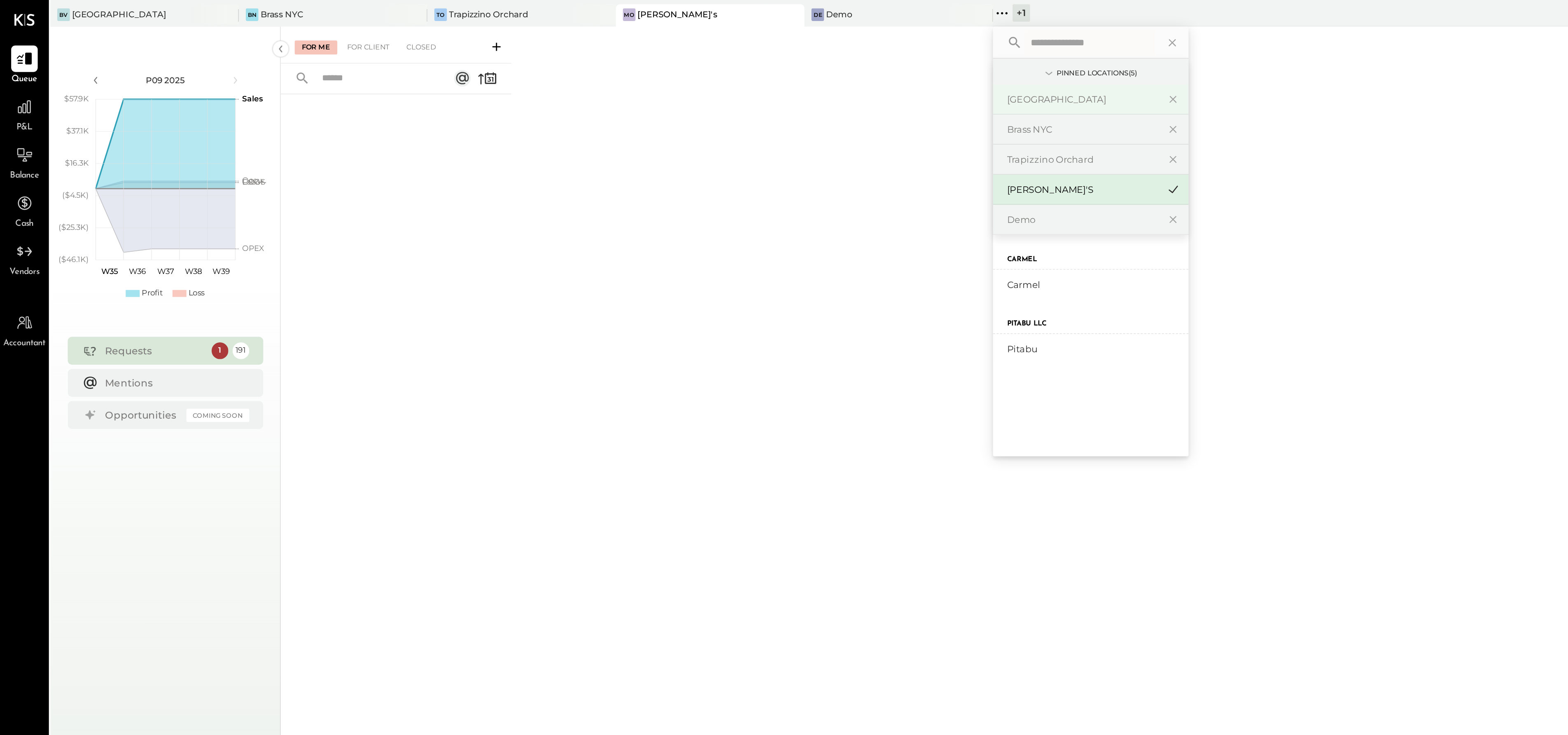
click at [632, 58] on div "[GEOGRAPHIC_DATA]" at bounding box center [638, 58] width 89 height 8
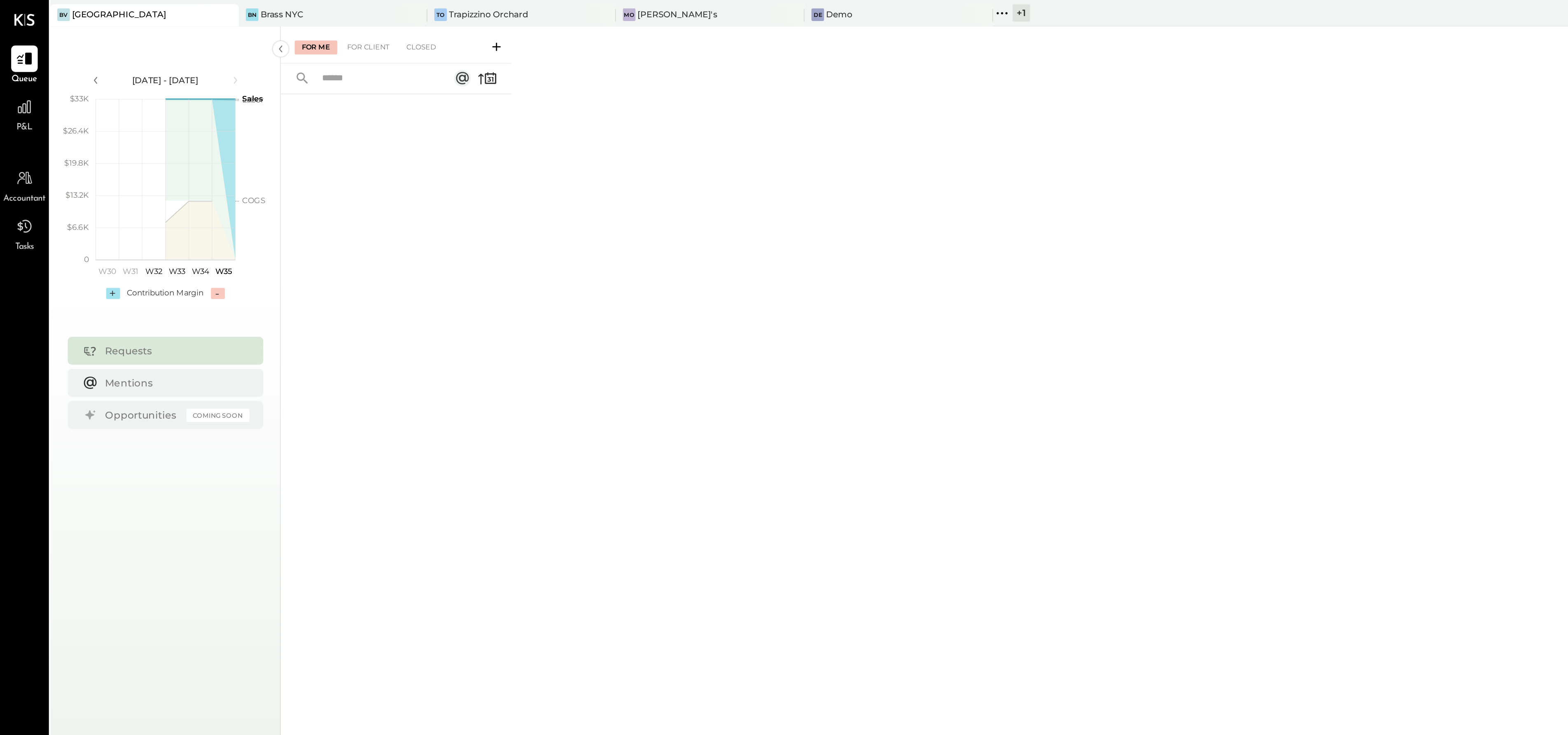
click at [213, 16] on div "For Me For Client Closed" at bounding box center [234, 27] width 136 height 22
click at [191, 7] on div "BN Brass NYC" at bounding box center [189, 8] width 99 height 7
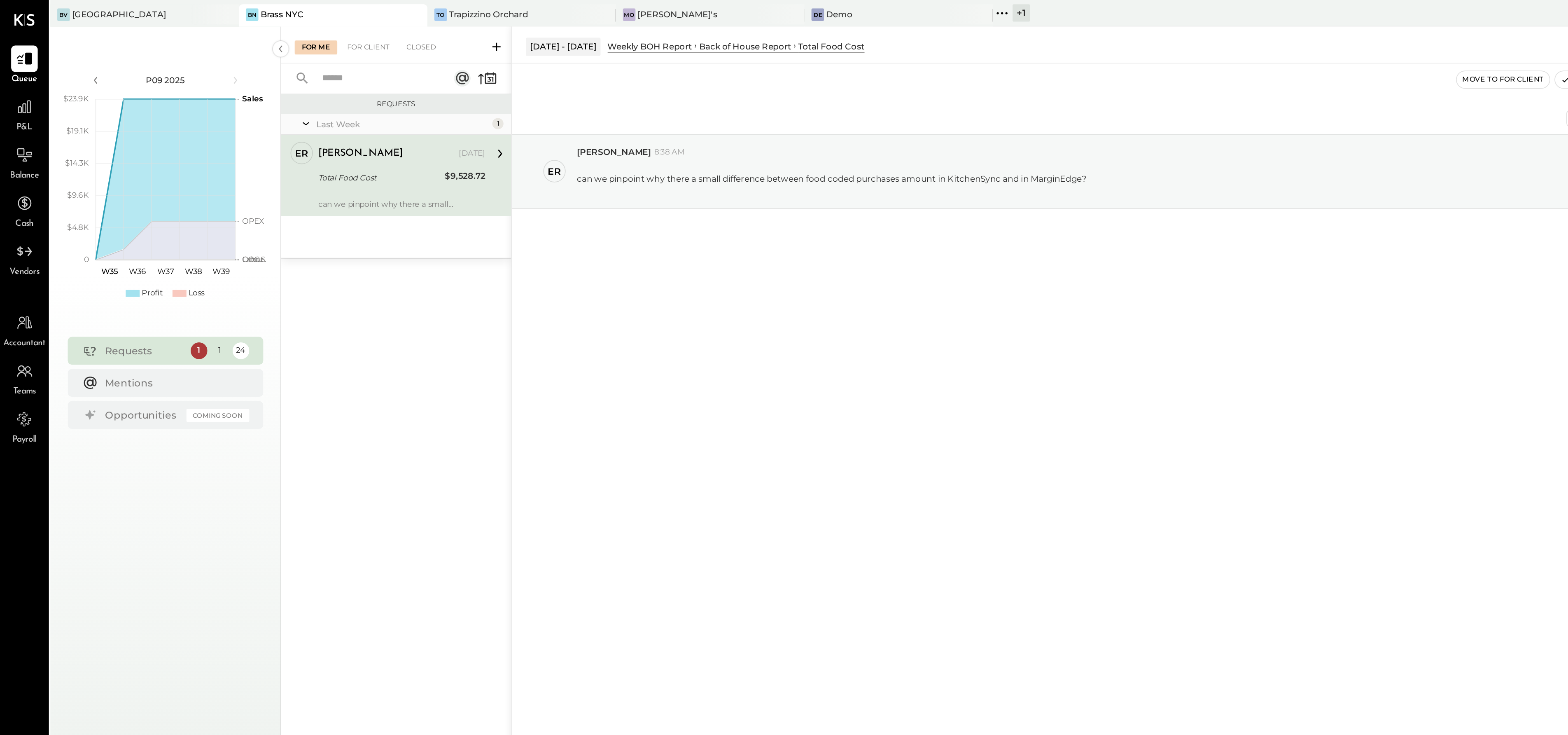
click at [234, 106] on div "Total Food Cost" at bounding box center [223, 104] width 72 height 8
click at [236, 105] on div "Total Food Cost" at bounding box center [223, 104] width 72 height 8
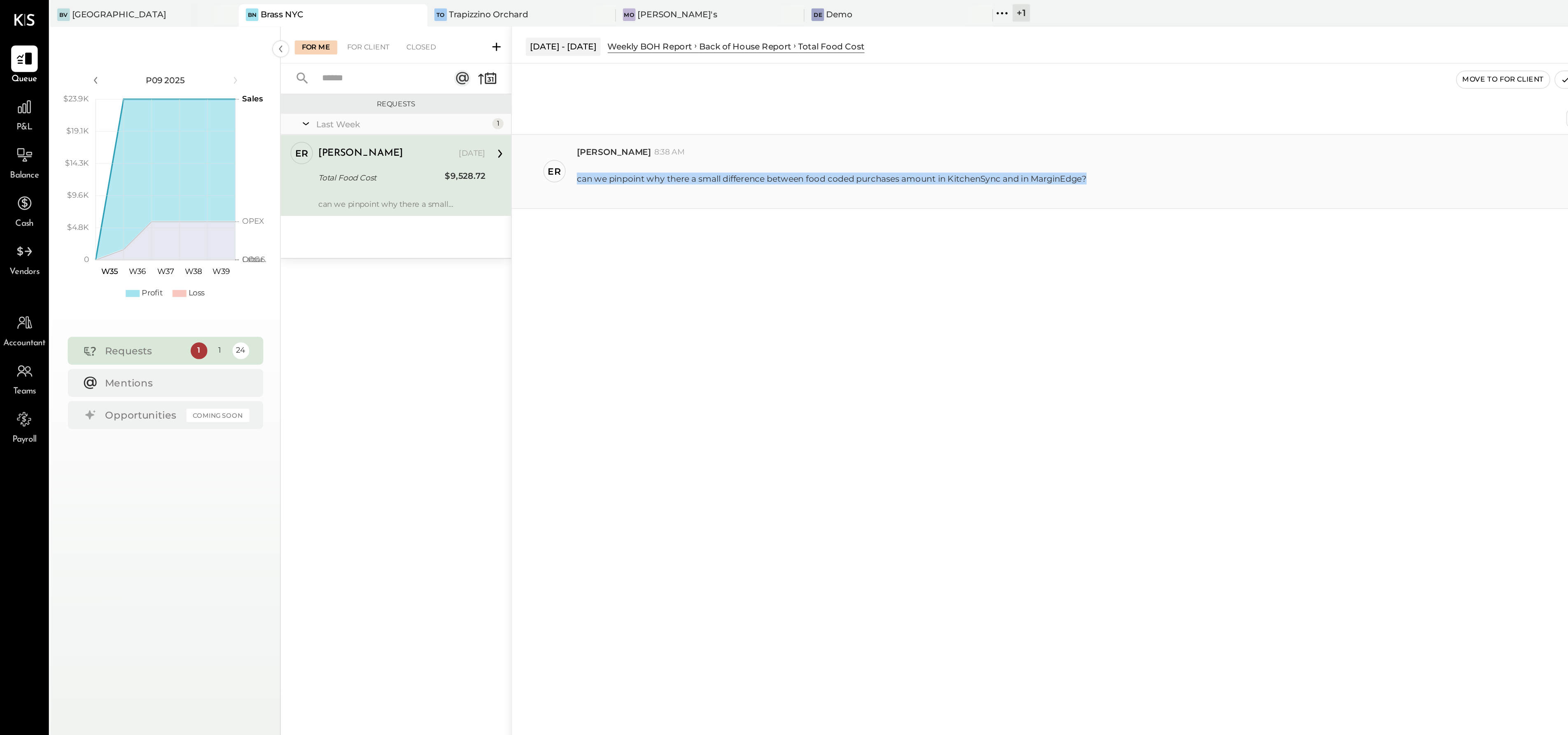
drag, startPoint x: 341, startPoint y: 107, endPoint x: 643, endPoint y: 104, distance: 302.0
click at [643, 104] on div "can we pinpoint why there a small difference between food coded purchases amoun…" at bounding box center [950, 104] width 1221 height 23
copy div "can we pinpoint why there a small difference between food coded purchases amoun…"
click at [231, 114] on div at bounding box center [237, 114] width 99 height 6
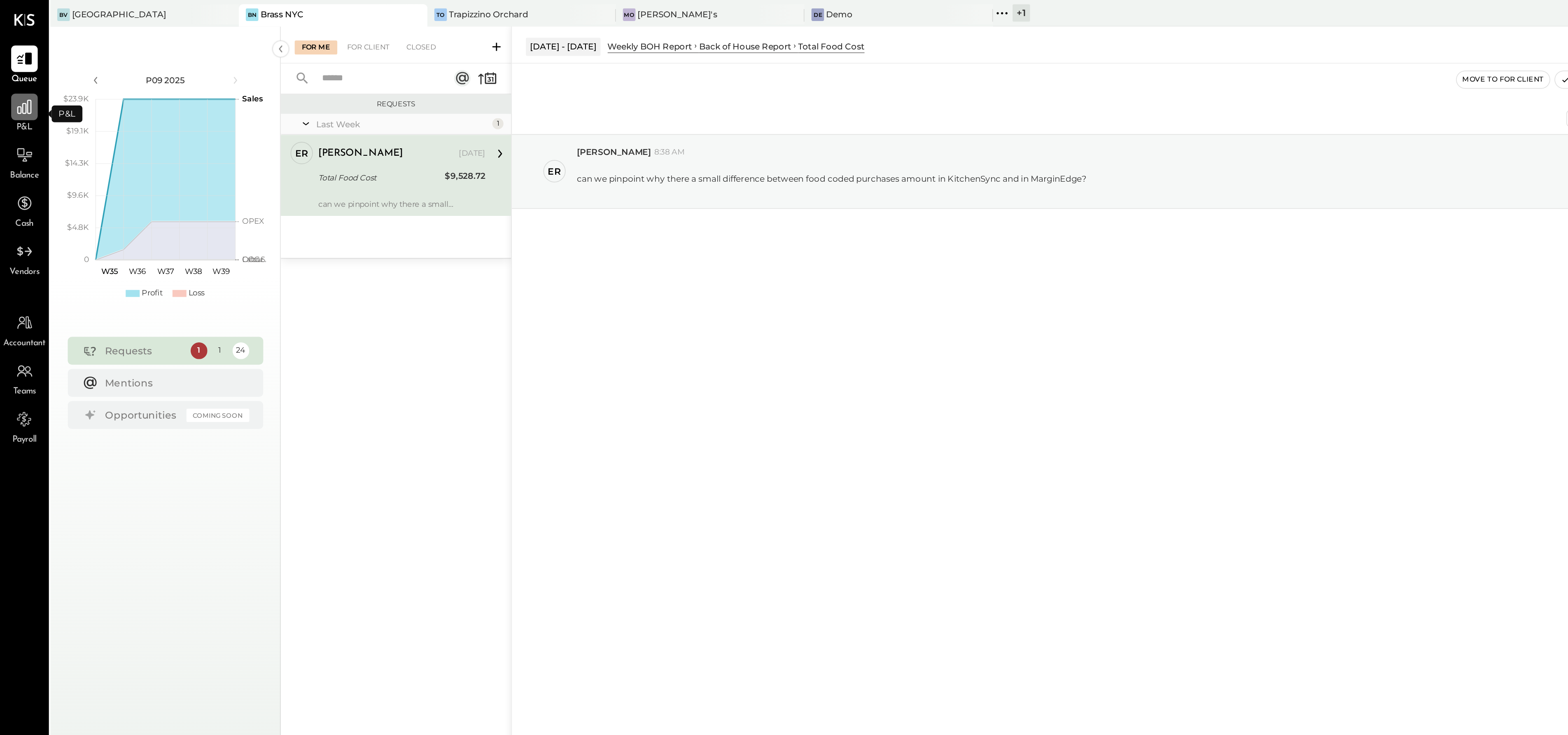
click at [15, 67] on icon at bounding box center [14, 63] width 11 height 11
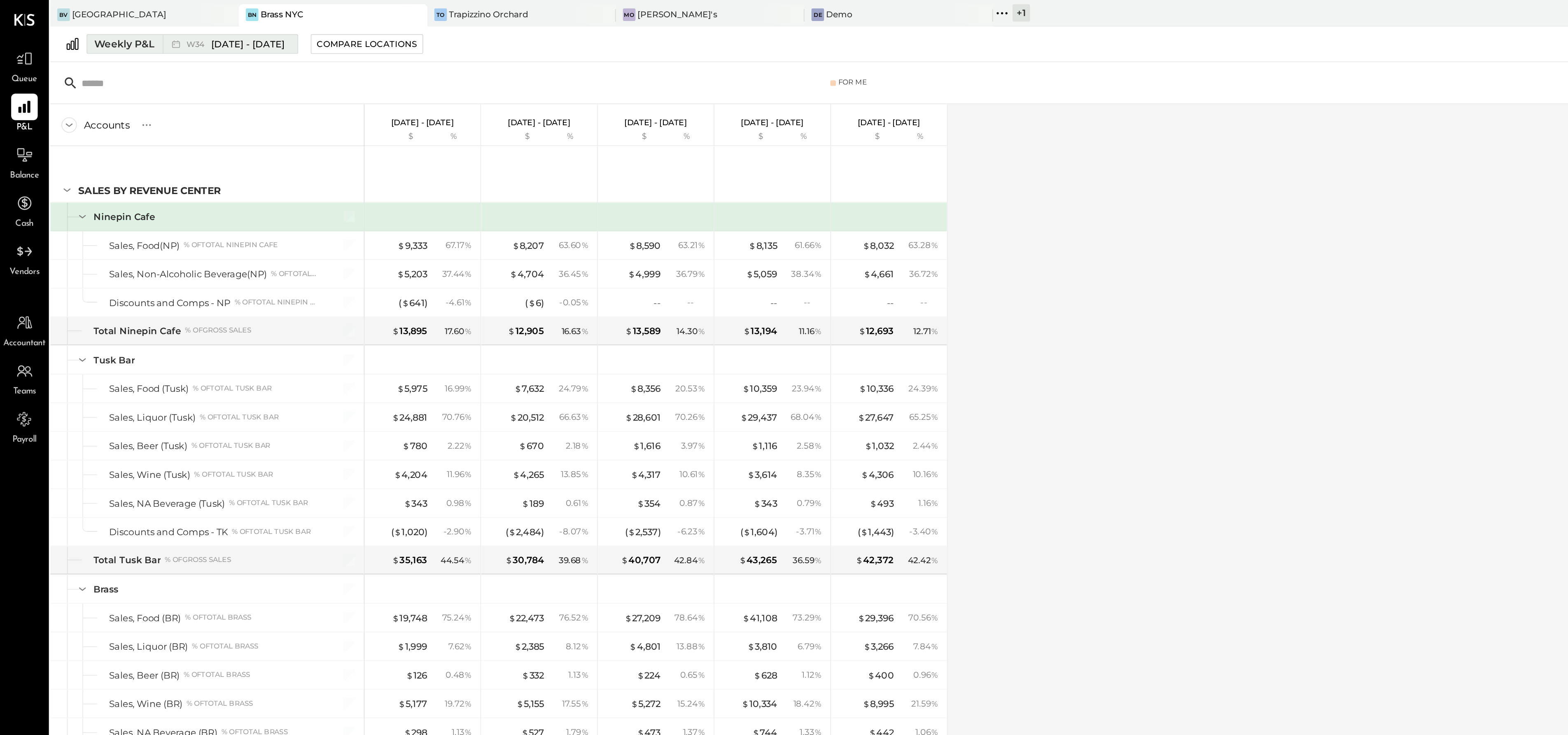
click at [167, 27] on span "[DATE] - [DATE]" at bounding box center [146, 26] width 43 height 8
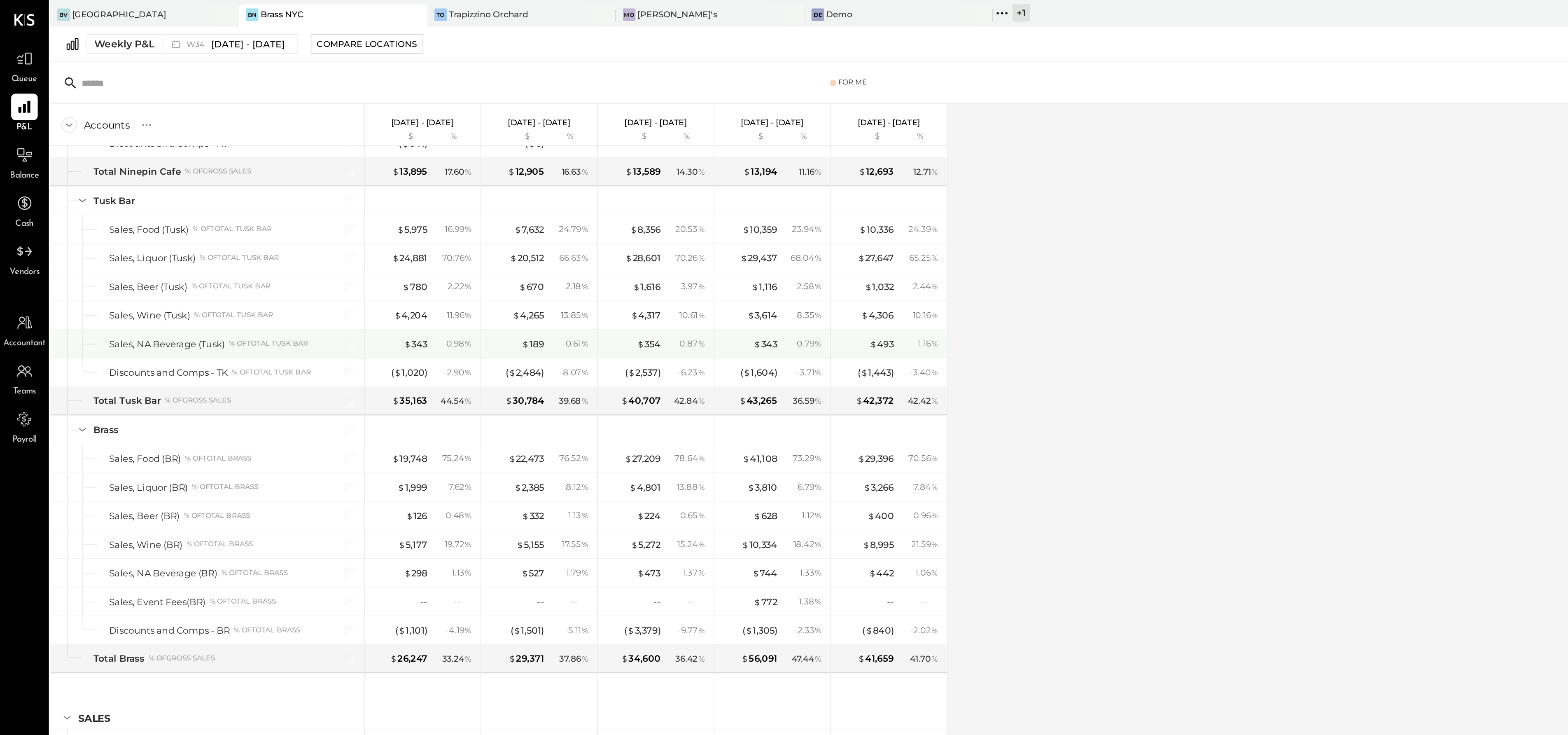
scroll to position [96, 0]
click at [166, 9] on div "Brass NYC" at bounding box center [167, 8] width 25 height 7
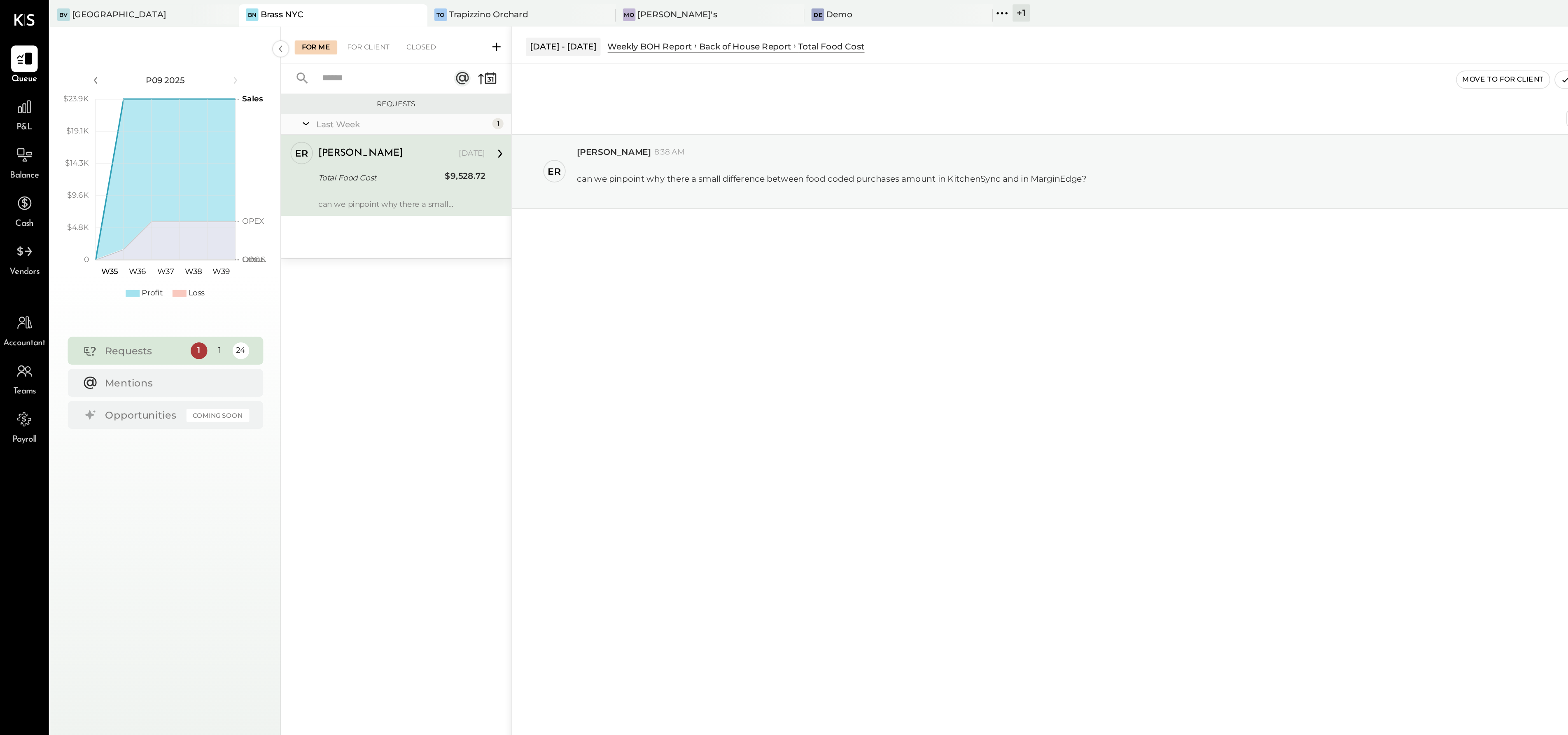
click at [17, 72] on span "P&L" at bounding box center [15, 75] width 9 height 7
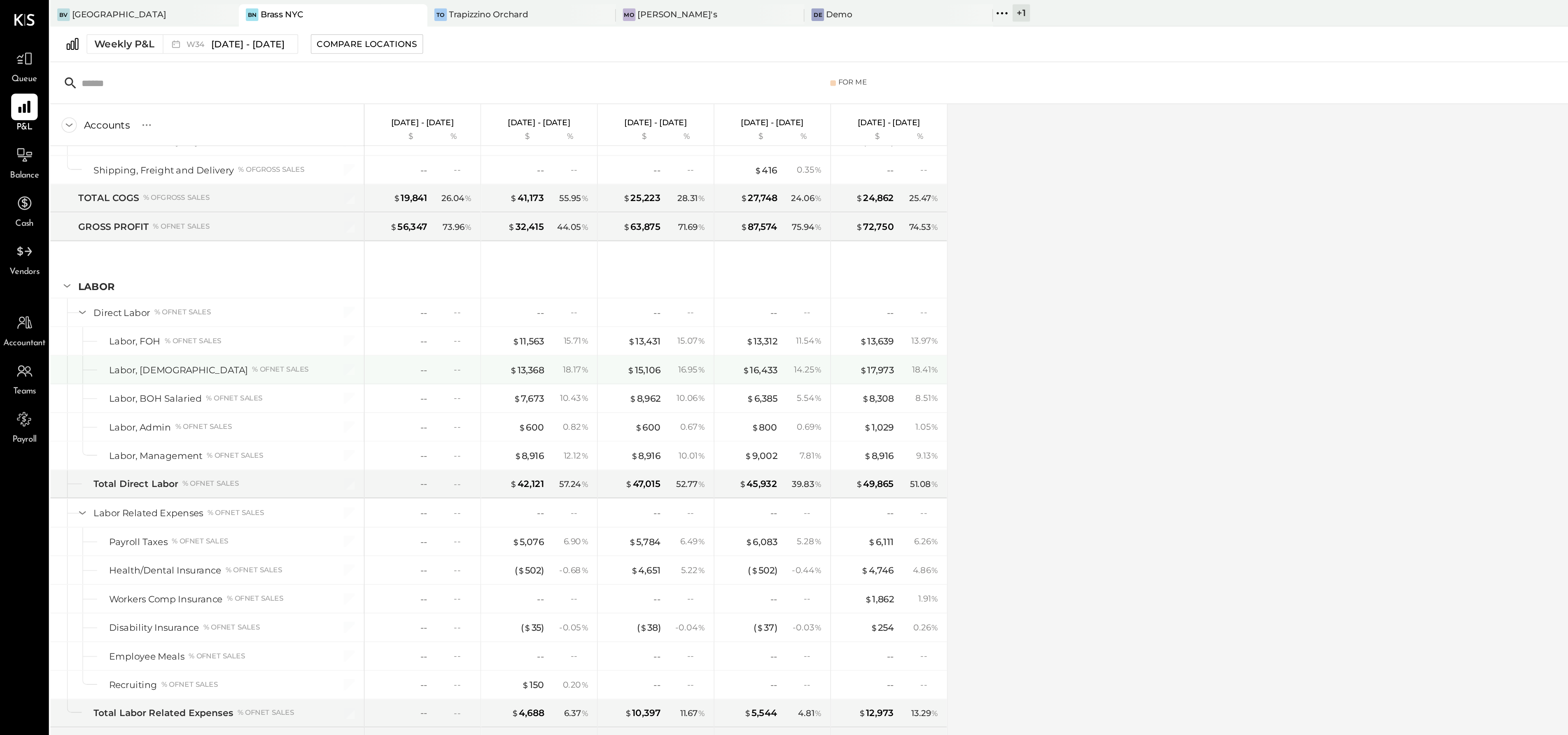
scroll to position [1444, 0]
click at [259, 222] on div "--" at bounding box center [268, 218] width 27 height 7
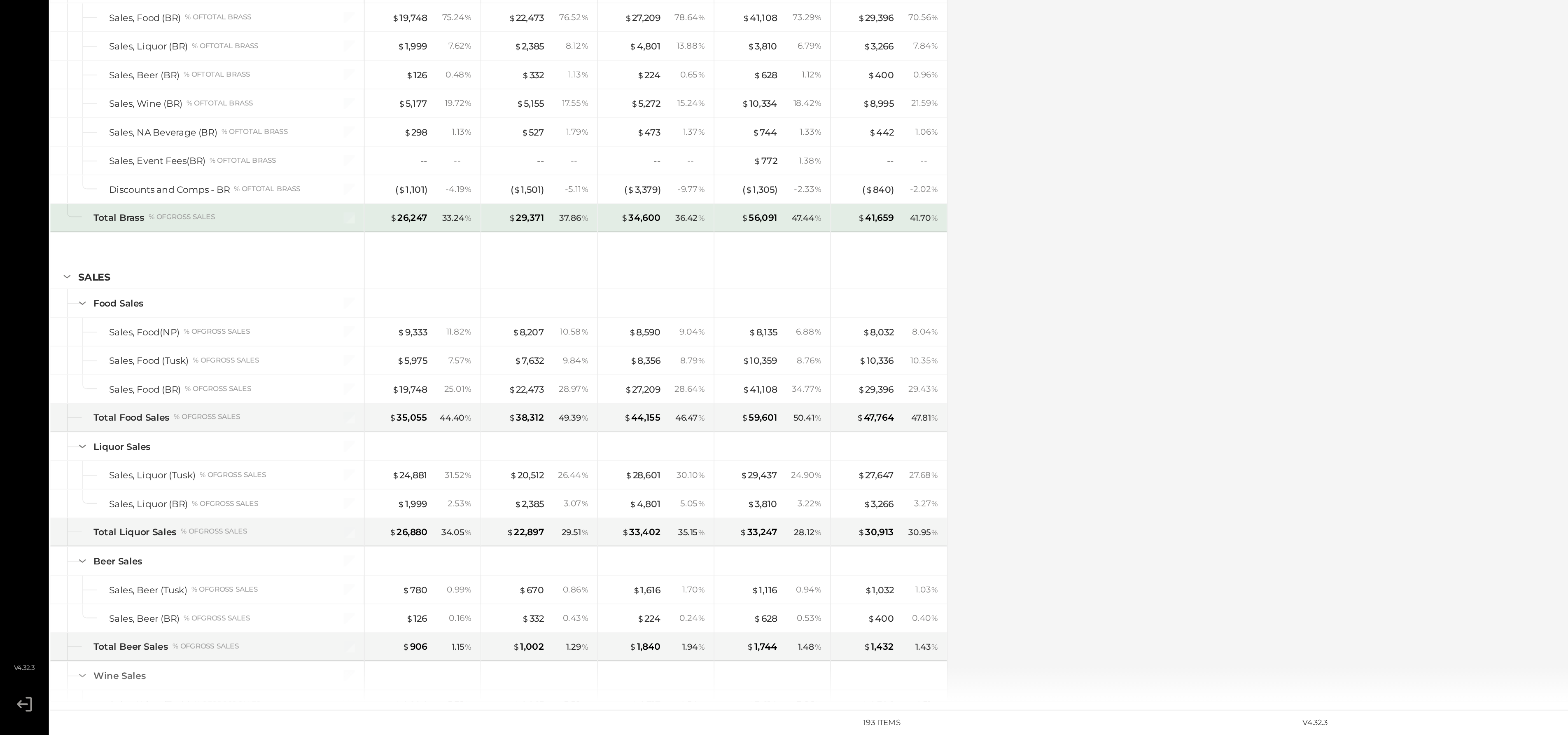
scroll to position [106, 0]
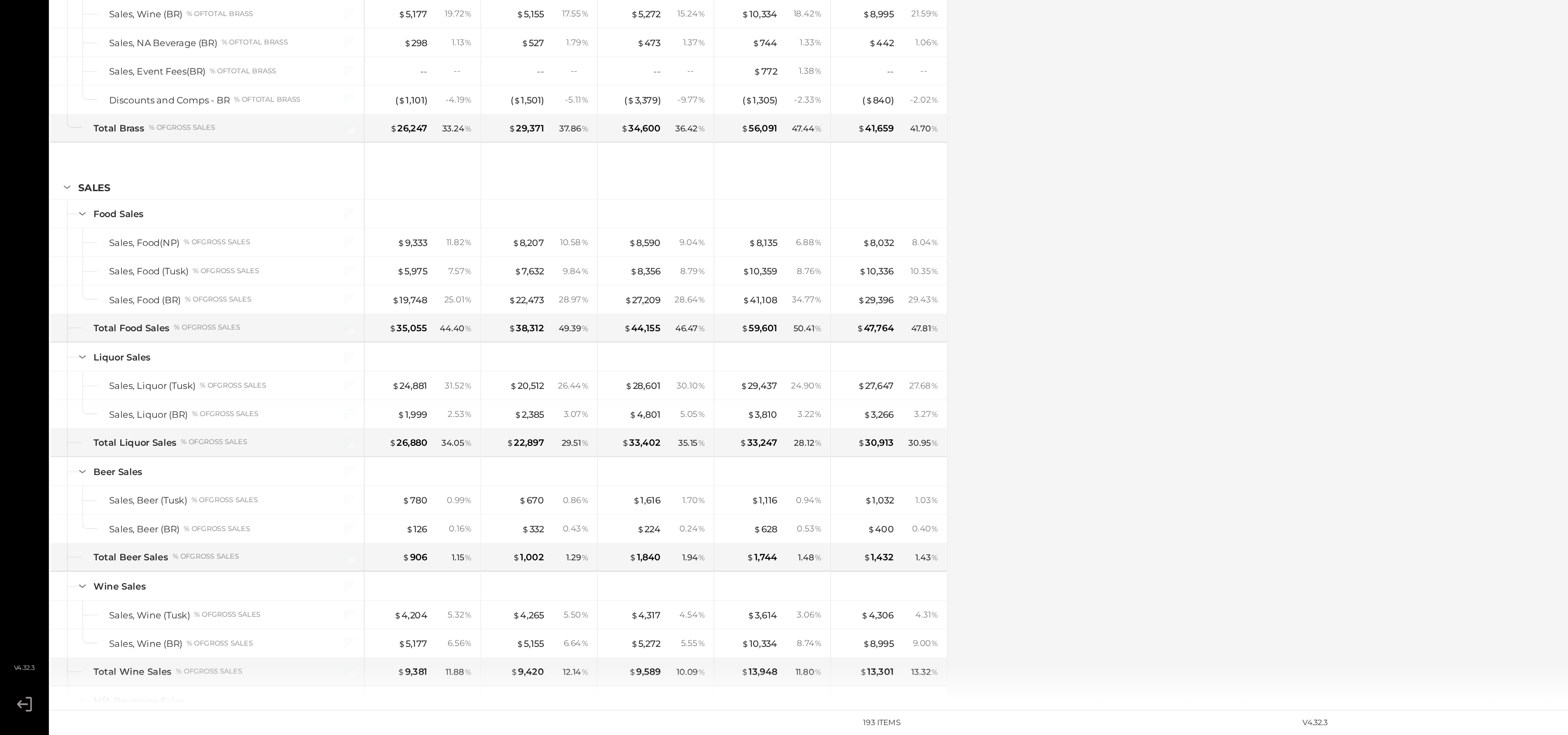
click at [15, 716] on icon at bounding box center [13, 716] width 6 height 5
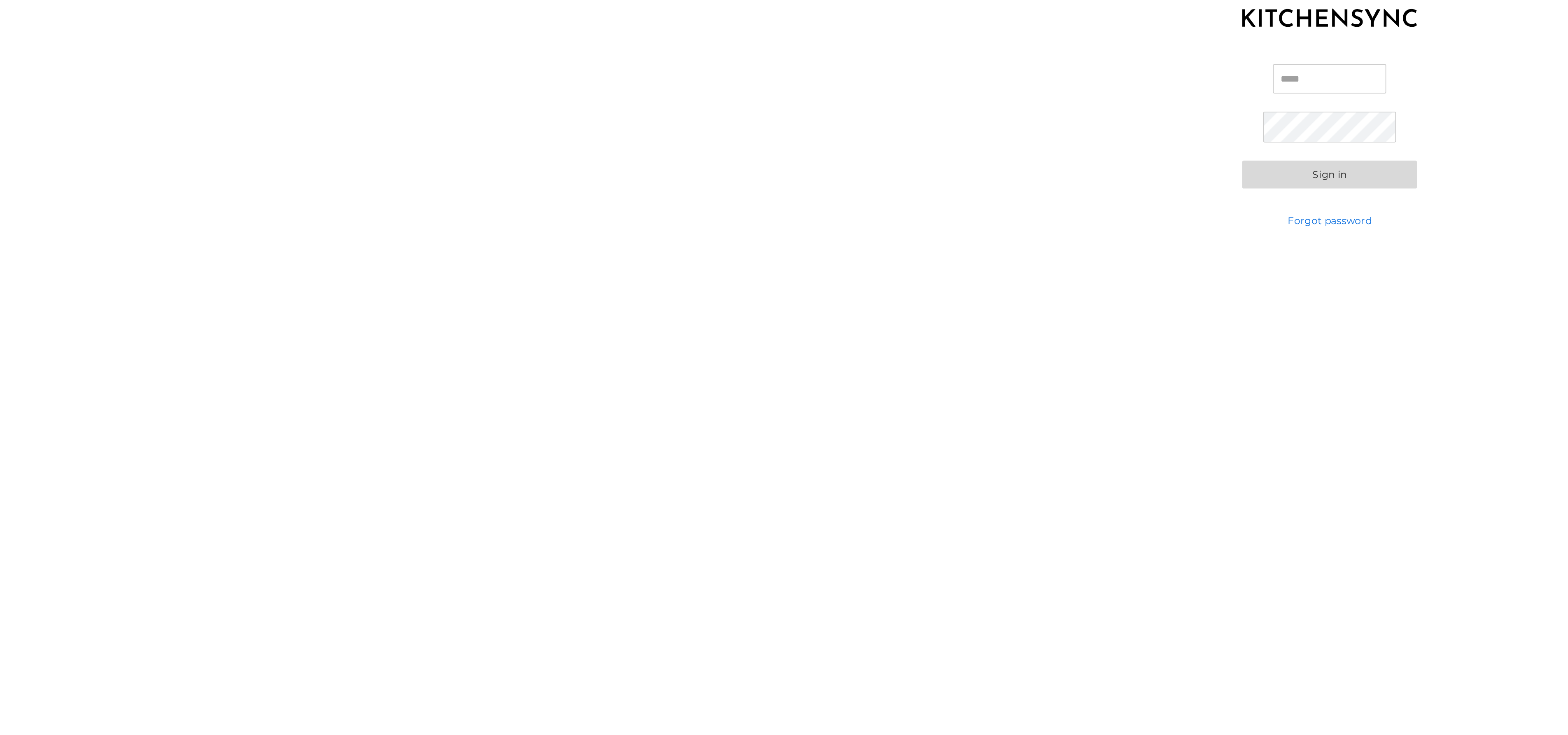
click at [765, 348] on input "Email" at bounding box center [784, 347] width 67 height 17
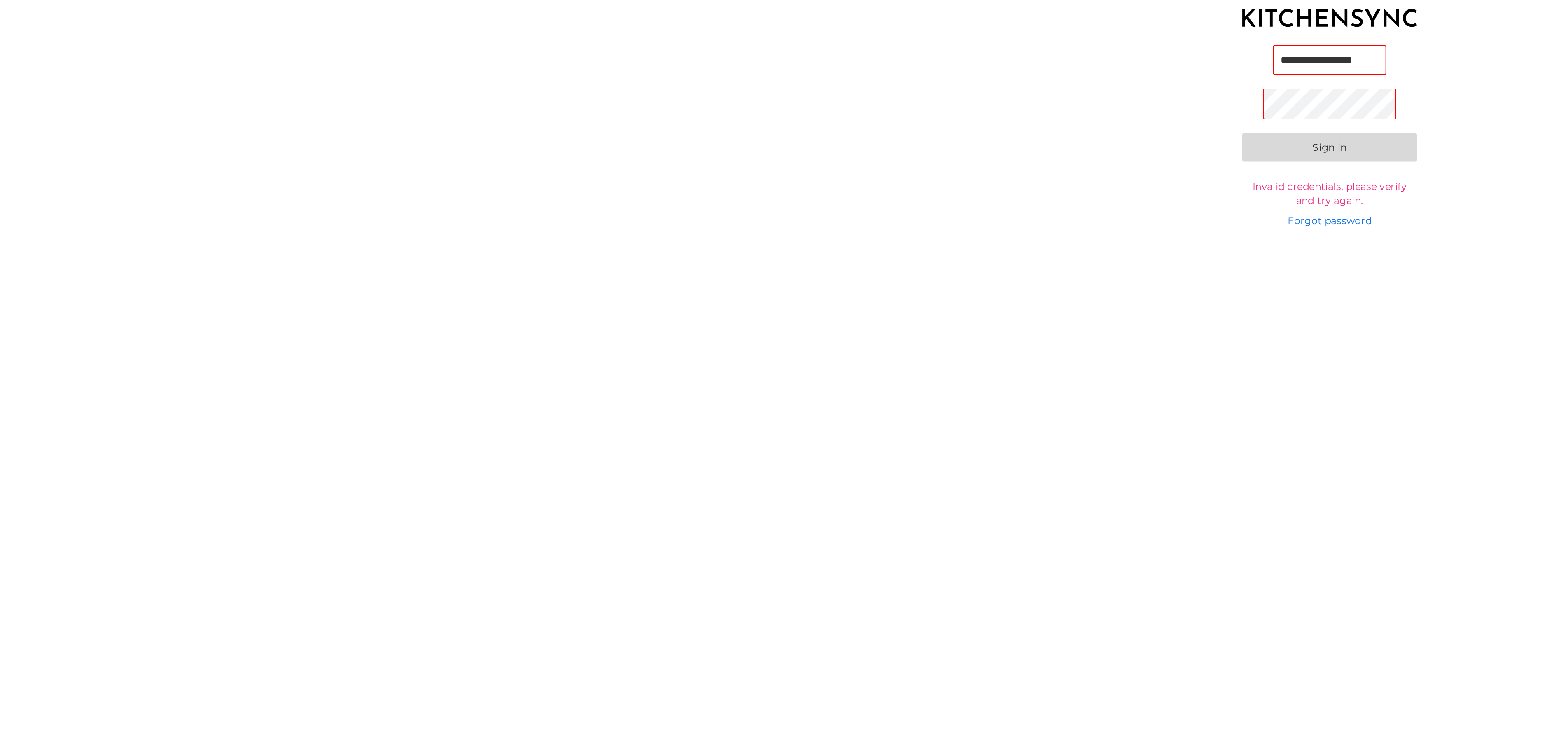
click at [792, 339] on input "**********" at bounding box center [784, 336] width 67 height 17
click at [0, 734] on com-1password-button at bounding box center [0, 735] width 0 height 0
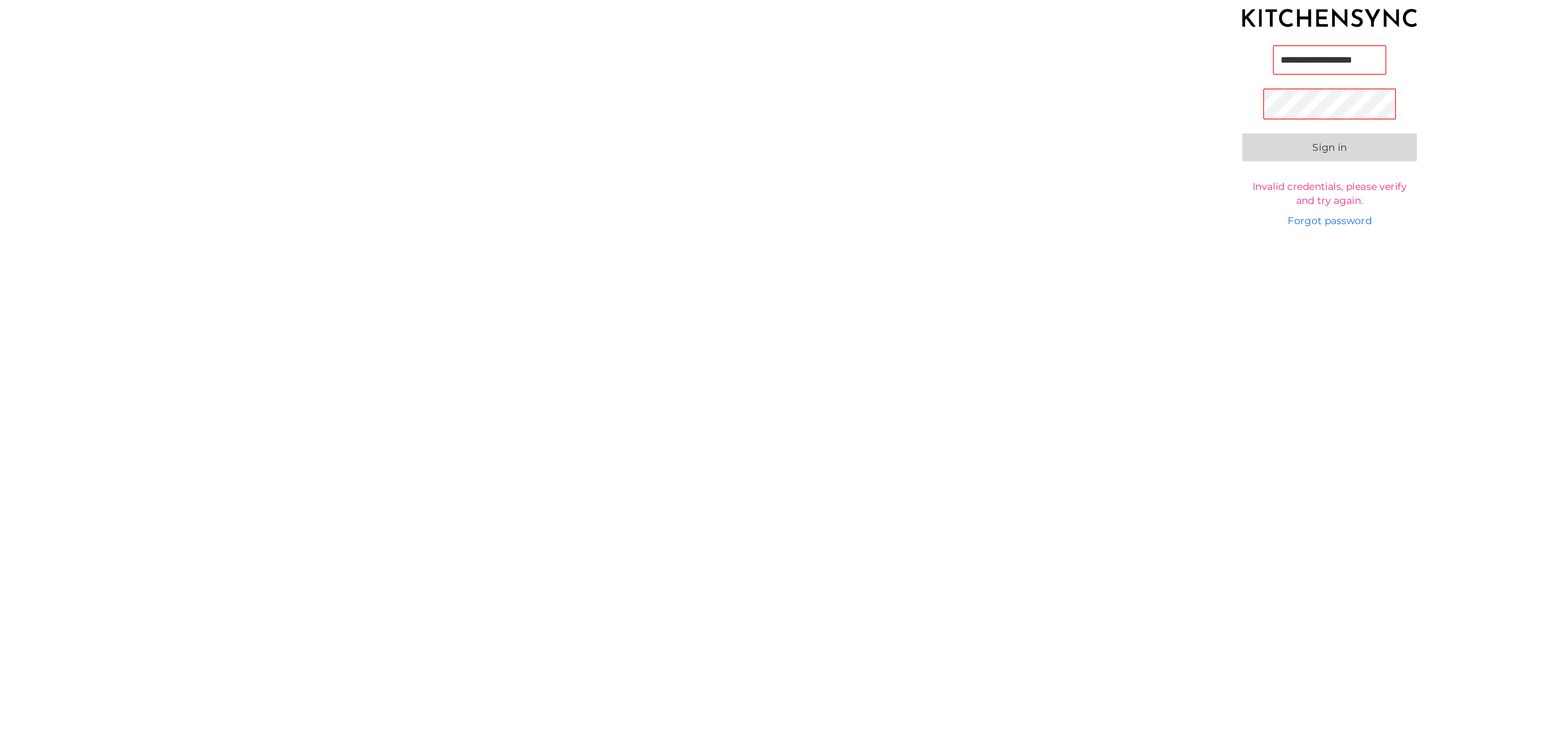
click at [816, 336] on input "**********" at bounding box center [784, 336] width 67 height 17
click at [0, 734] on com-1password-button at bounding box center [0, 735] width 0 height 0
click at [806, 394] on button "Sign in" at bounding box center [784, 388] width 103 height 17
click at [811, 328] on body "**********" at bounding box center [784, 367] width 1568 height 735
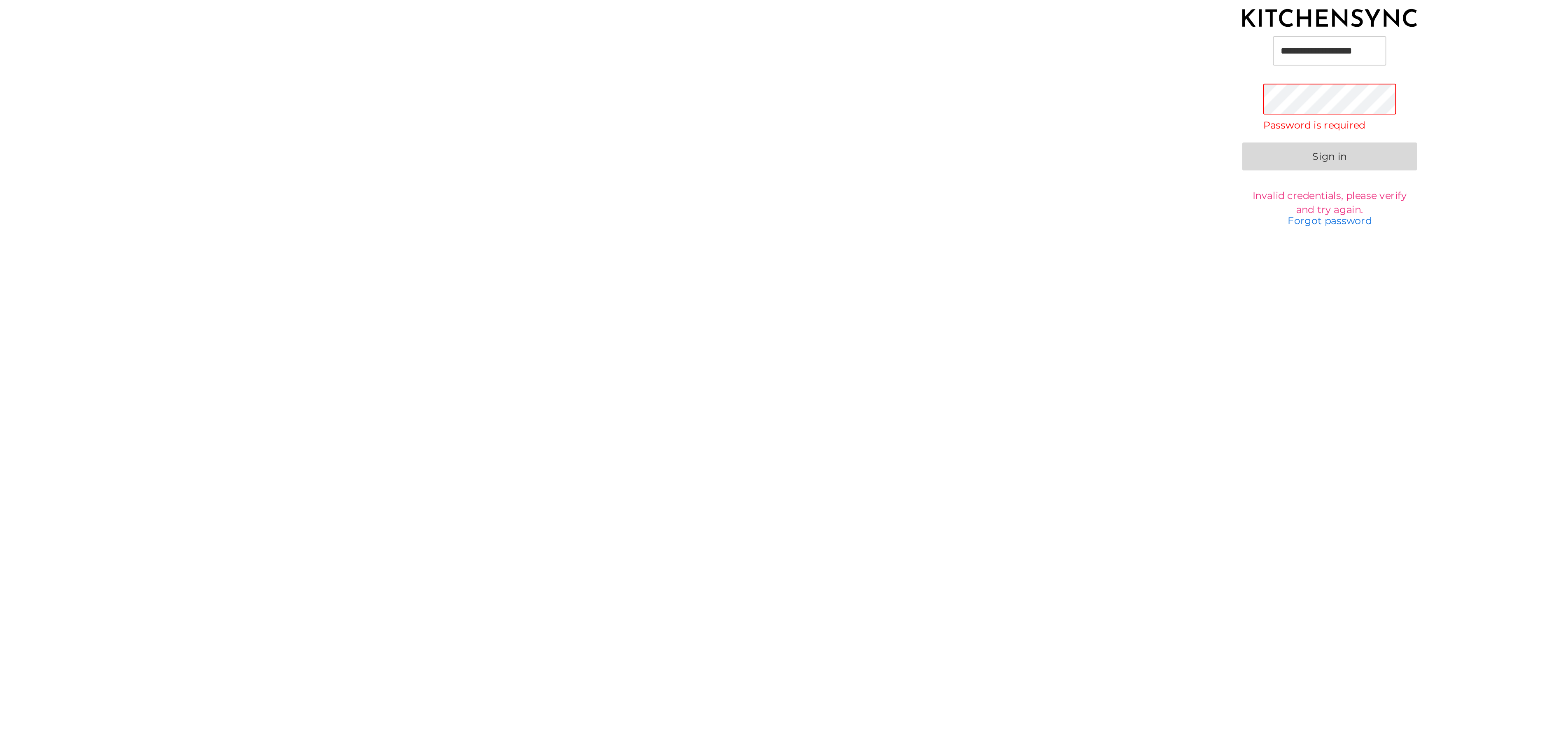
click at [0, 734] on com-1password-button at bounding box center [0, 735] width 0 height 0
click at [803, 328] on input "**********" at bounding box center [784, 331] width 67 height 17
type input "**********"
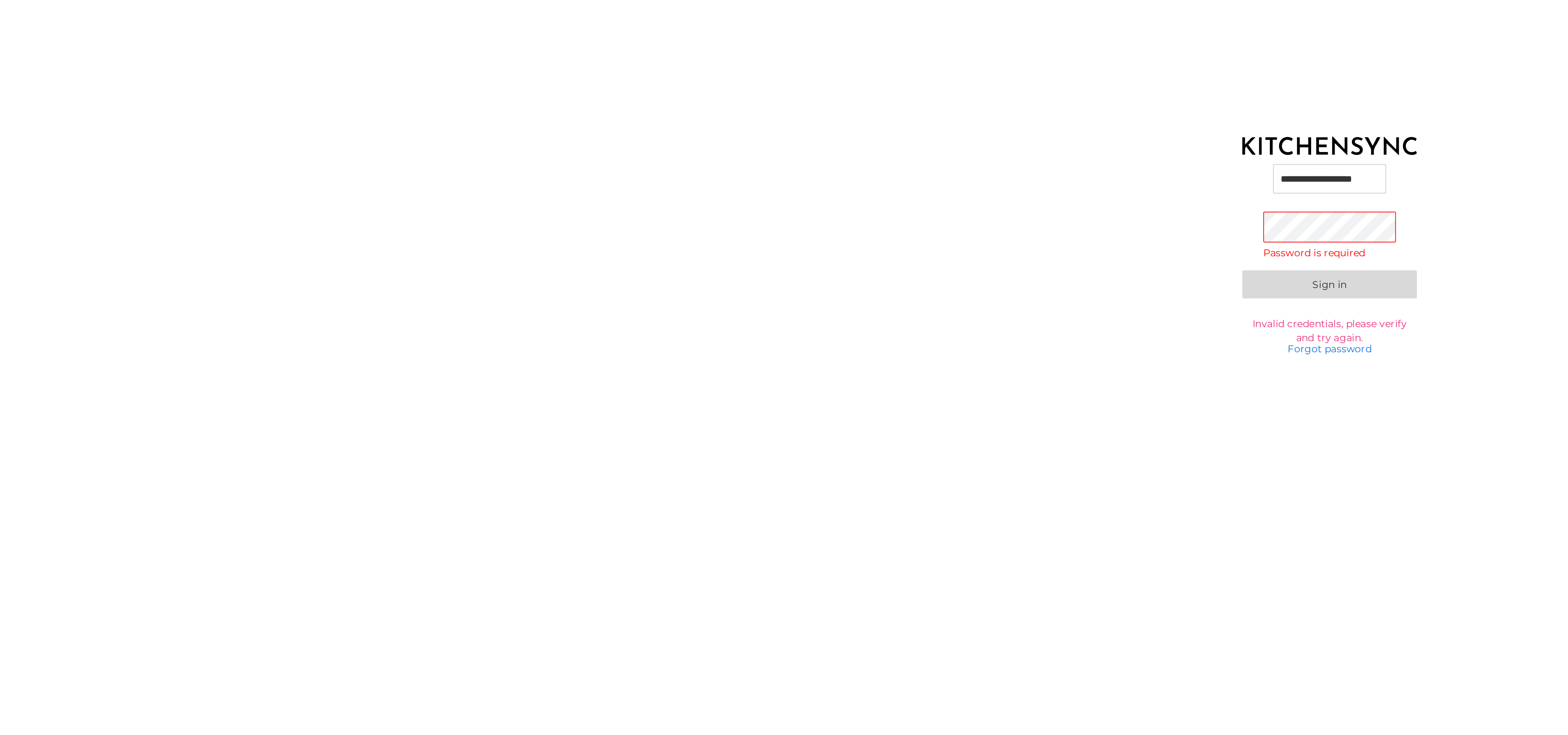
click at [789, 331] on input "**********" at bounding box center [784, 331] width 67 height 17
click at [0, 734] on com-1password-button at bounding box center [0, 735] width 0 height 0
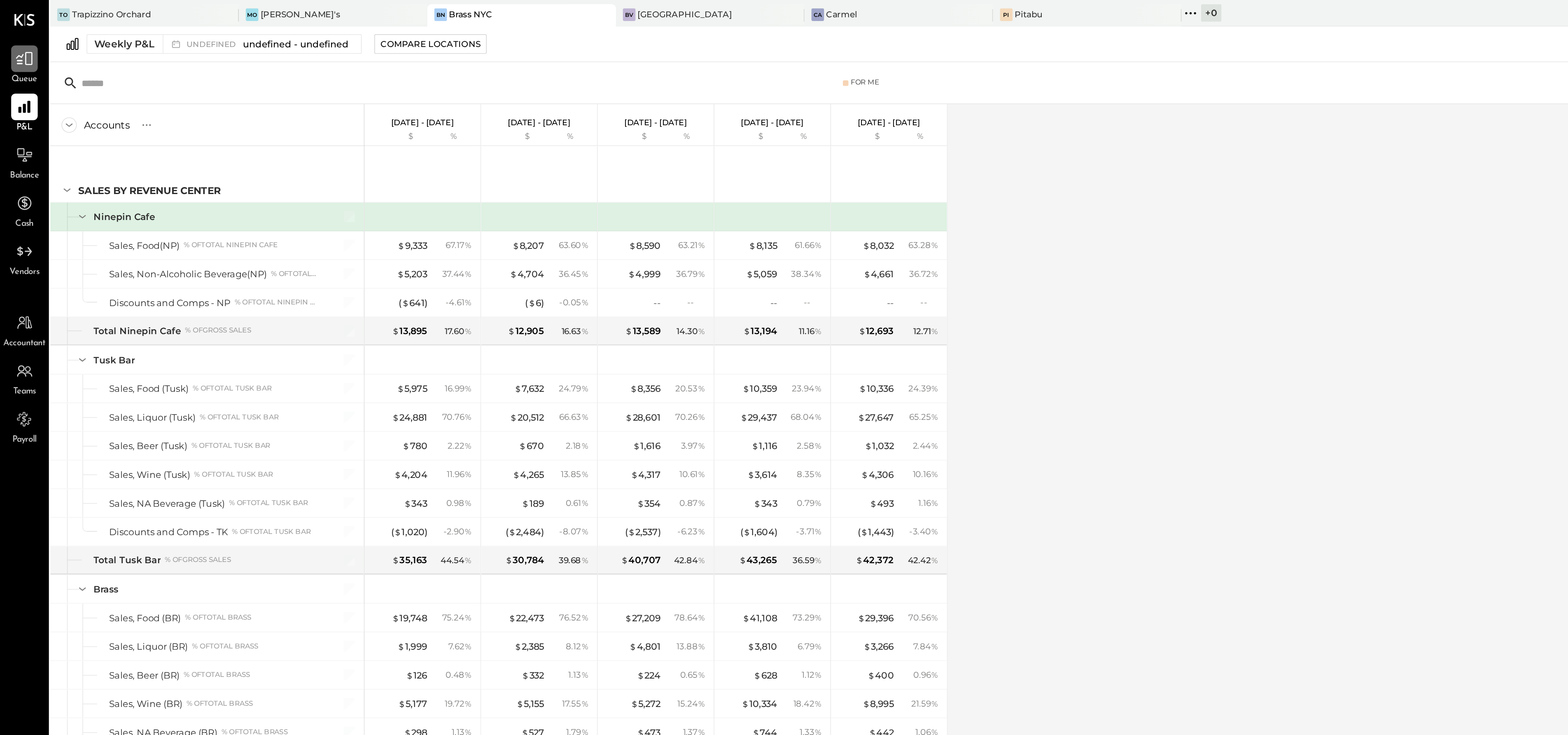
click at [14, 37] on icon at bounding box center [14, 35] width 11 height 11
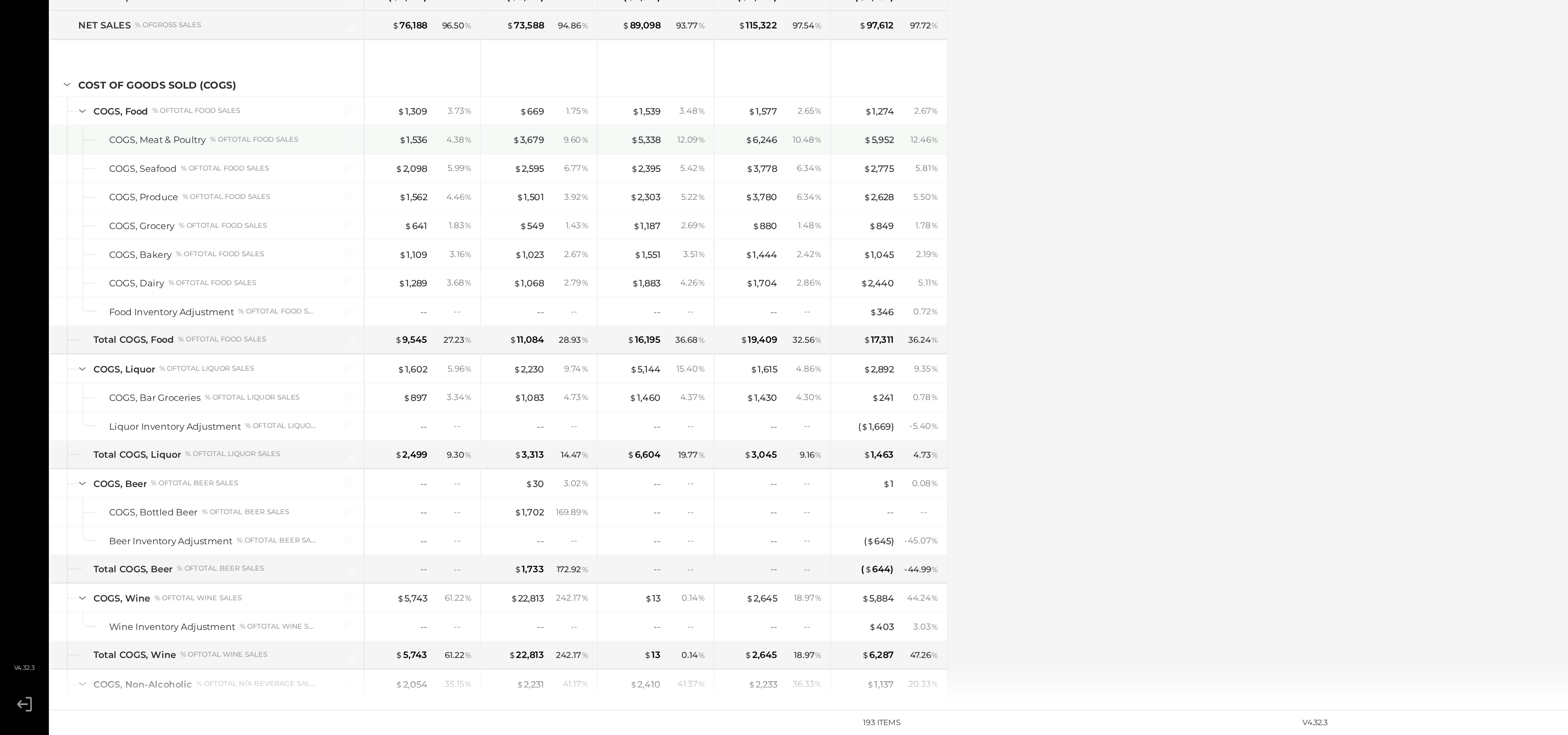
scroll to position [755, 0]
